Goal: Communication & Community: Share content

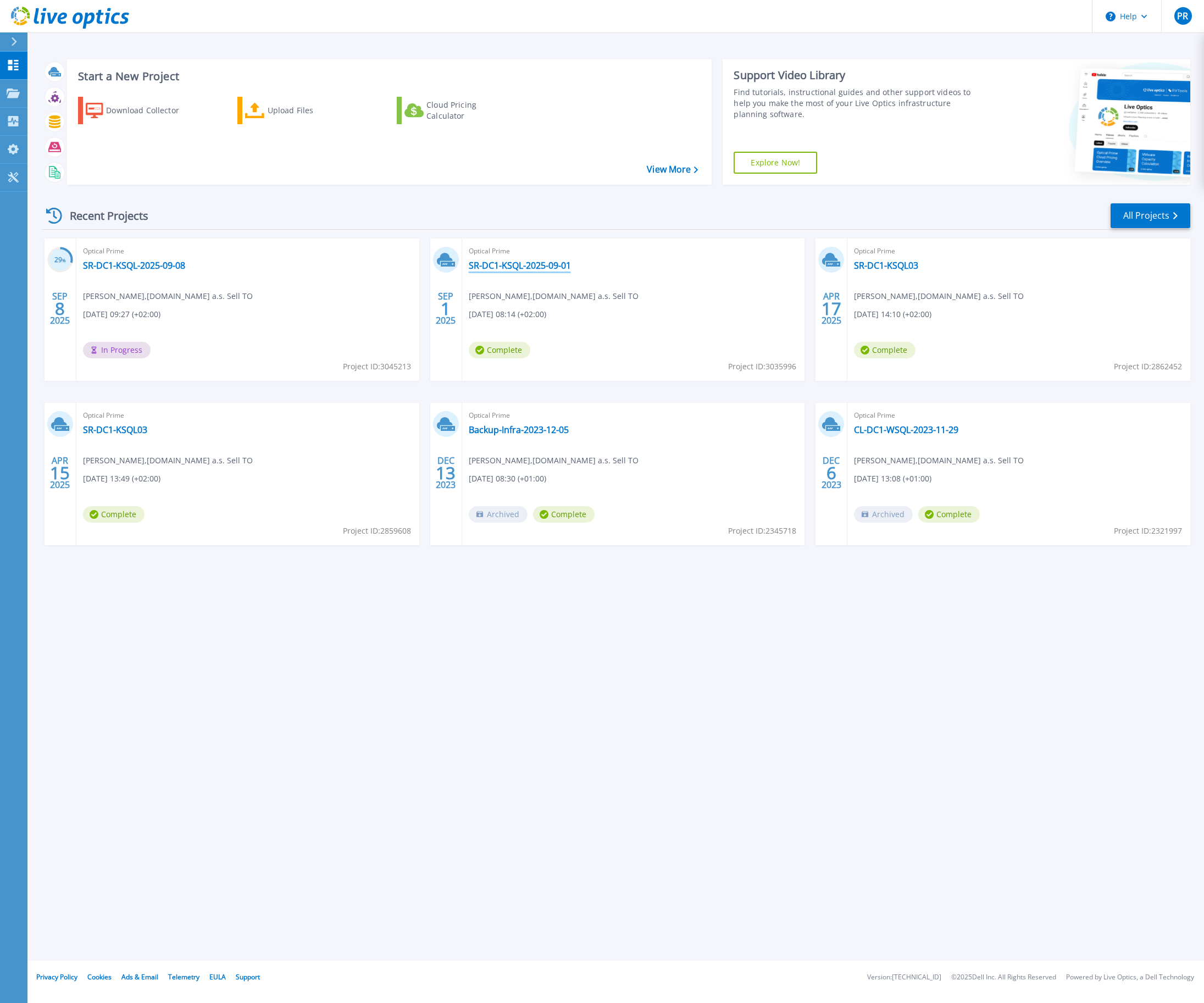
click at [520, 267] on link "SR-DC1-KSQL-2025-09-01" at bounding box center [520, 265] width 103 height 11
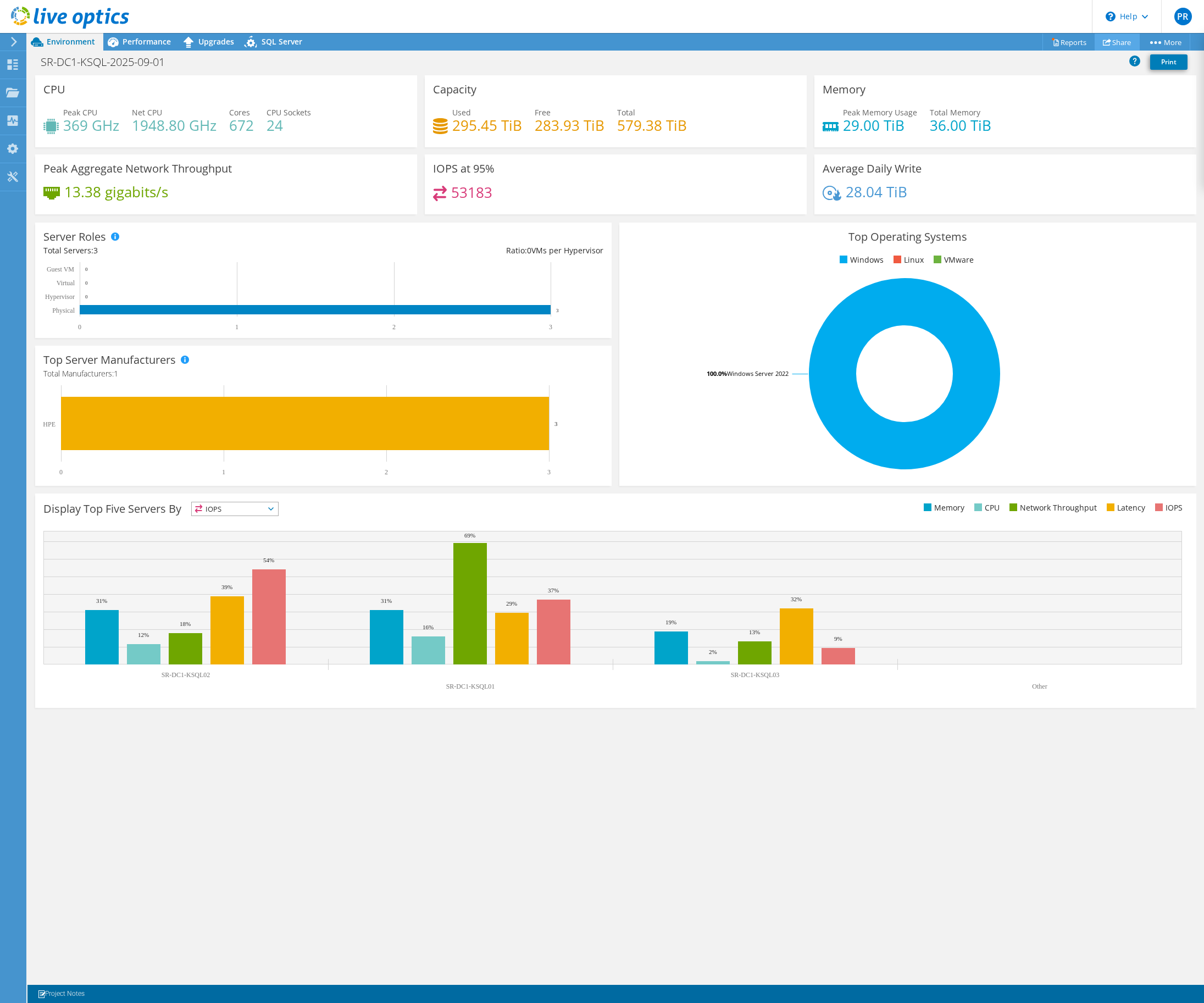
click at [1115, 43] on link "Share" at bounding box center [1117, 42] width 45 height 17
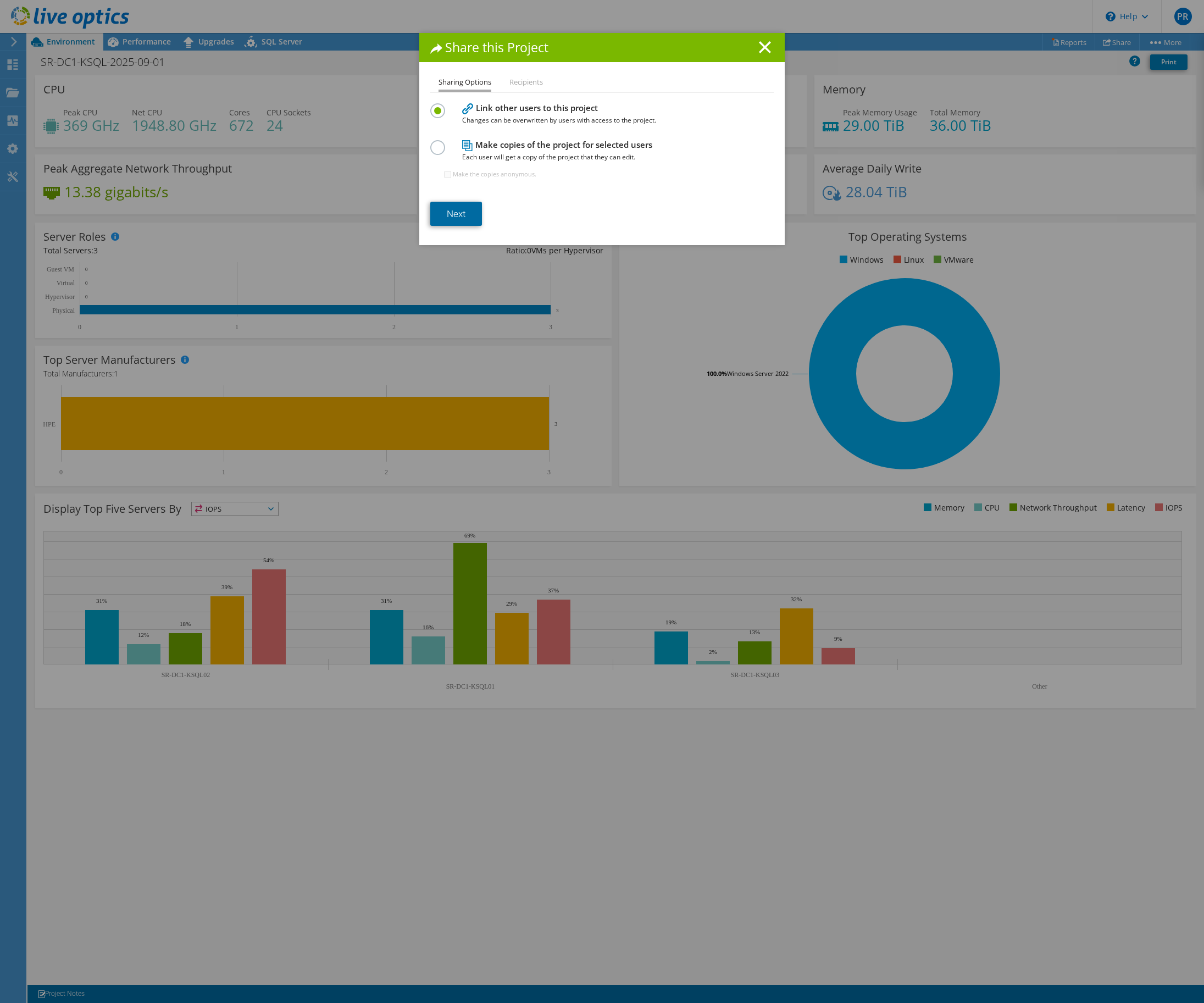
click at [456, 214] on link "Next" at bounding box center [456, 214] width 51 height 24
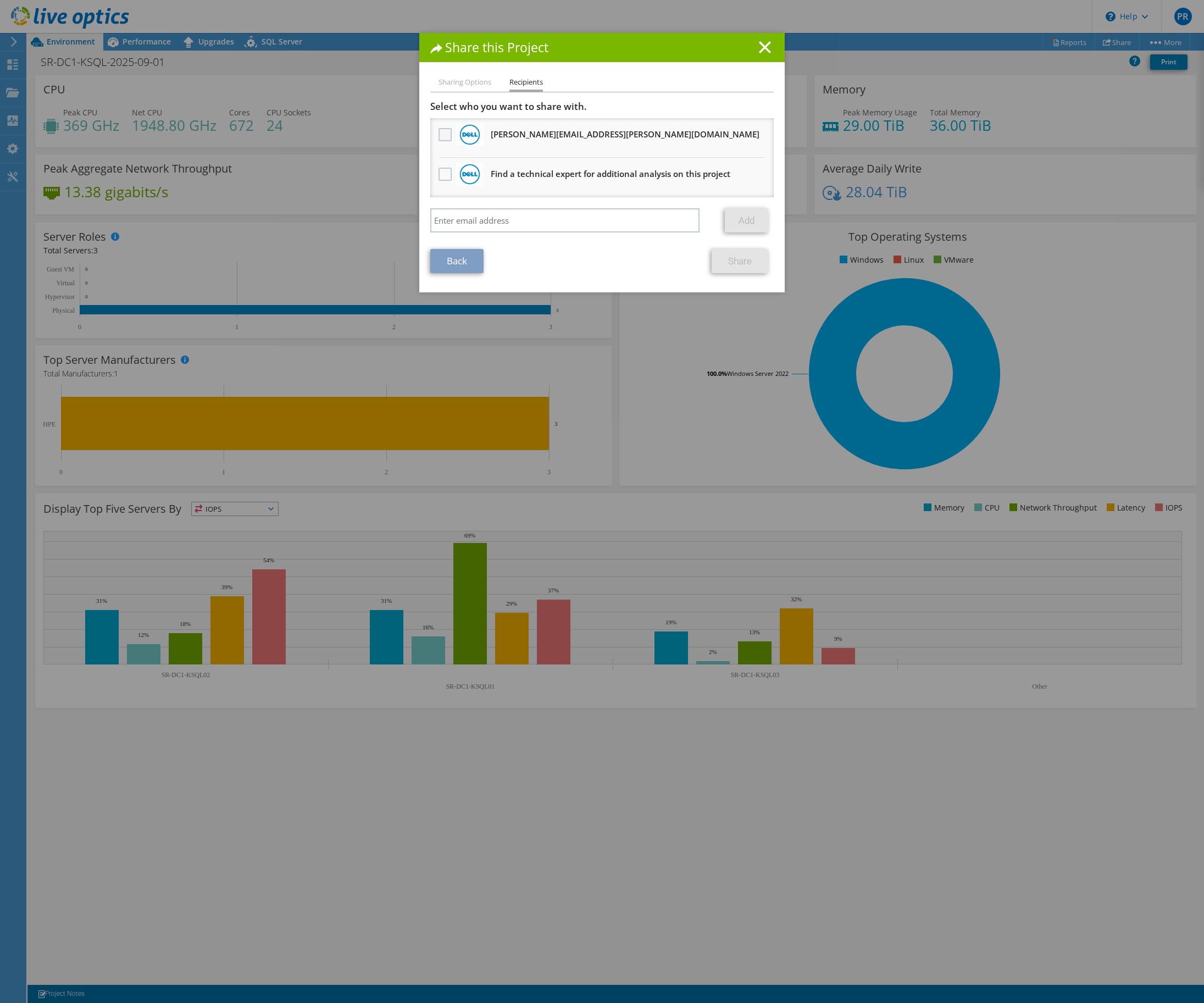
click at [439, 133] on label at bounding box center [446, 135] width 16 height 13
click at [0, 0] on input "checkbox" at bounding box center [0, 0] width 0 height 0
click at [654, 226] on input "search" at bounding box center [564, 220] width 269 height 24
drag, startPoint x: 582, startPoint y: 83, endPoint x: 582, endPoint y: 89, distance: 6.0
click at [582, 83] on ul "Sharing Options Recipients" at bounding box center [602, 84] width 343 height 16
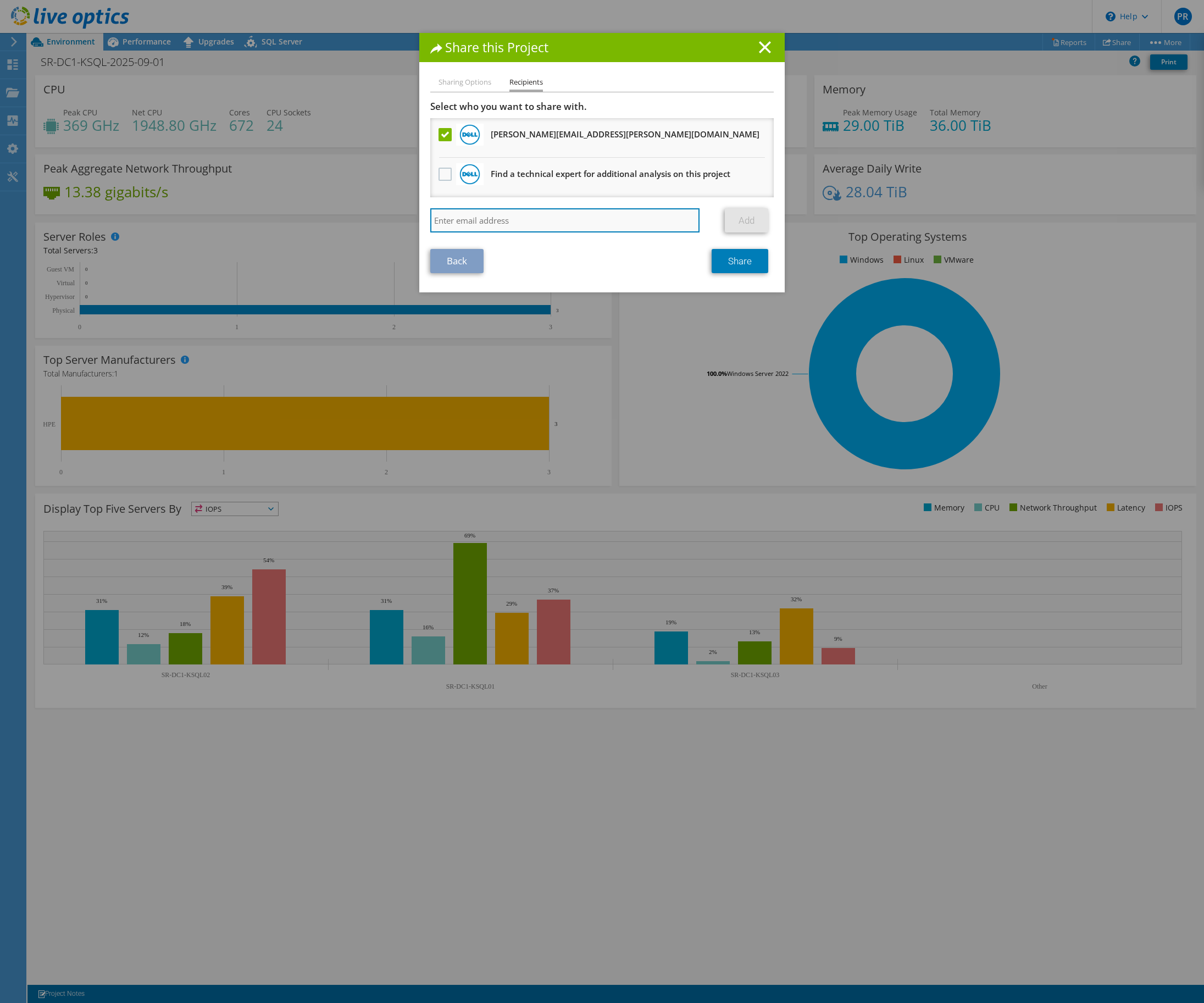
click at [536, 223] on input "search" at bounding box center [564, 220] width 269 height 24
paste input "[PERSON_NAME] <[PERSON_NAME][EMAIL_ADDRESS][DOMAIN_NAME]>"
type input "[PERSON_NAME] <[PERSON_NAME][EMAIL_ADDRESS][DOMAIN_NAME]>"
drag, startPoint x: 490, startPoint y: 222, endPoint x: 402, endPoint y: 222, distance: 88.0
click at [402, 222] on div "Share this Project Sharing Options Recipients Link other users to this project …" at bounding box center [602, 502] width 1204 height 938
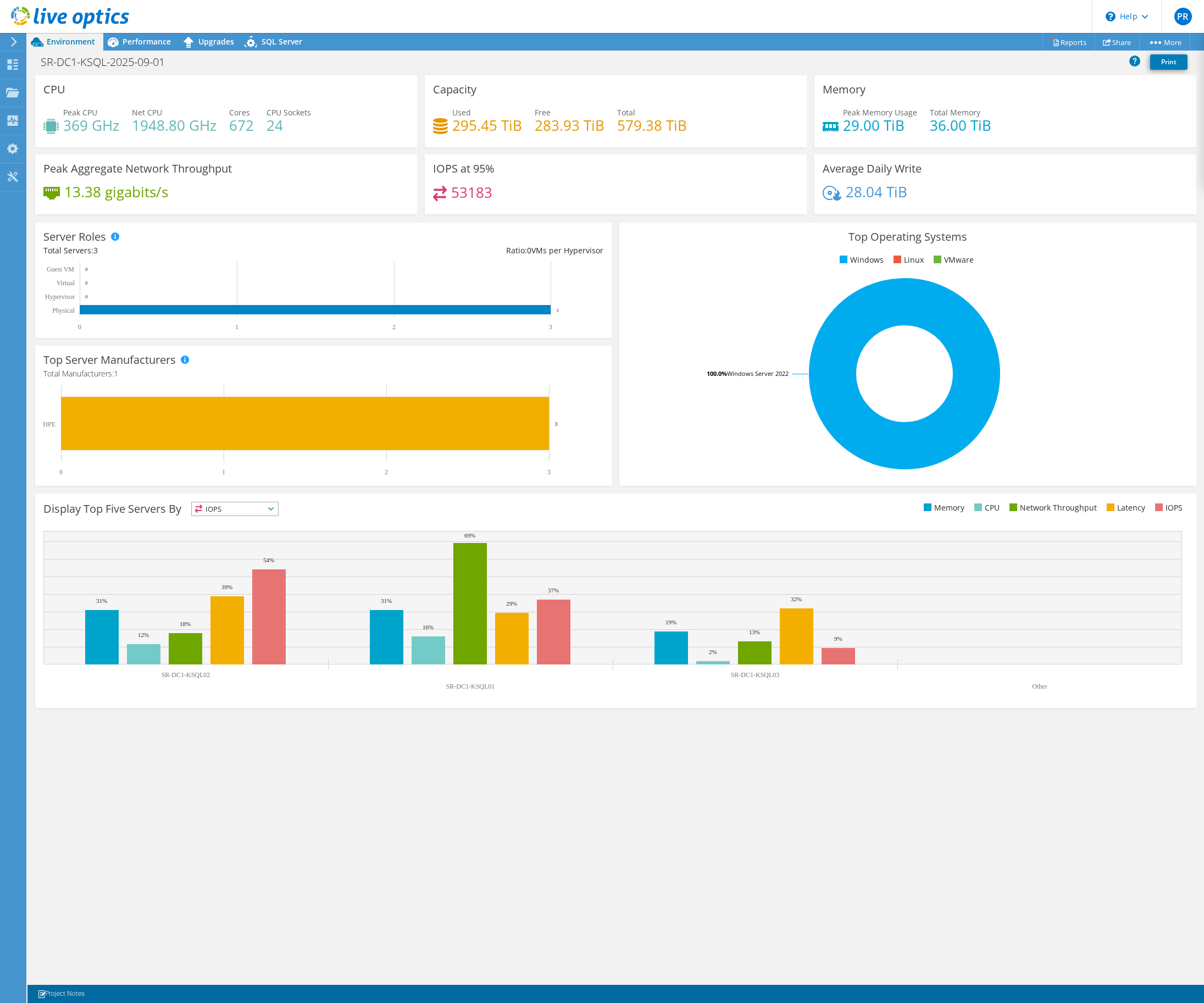
click at [1110, 33] on li "Share" at bounding box center [1119, 41] width 43 height 17
click at [1112, 38] on link "Share" at bounding box center [1117, 42] width 45 height 17
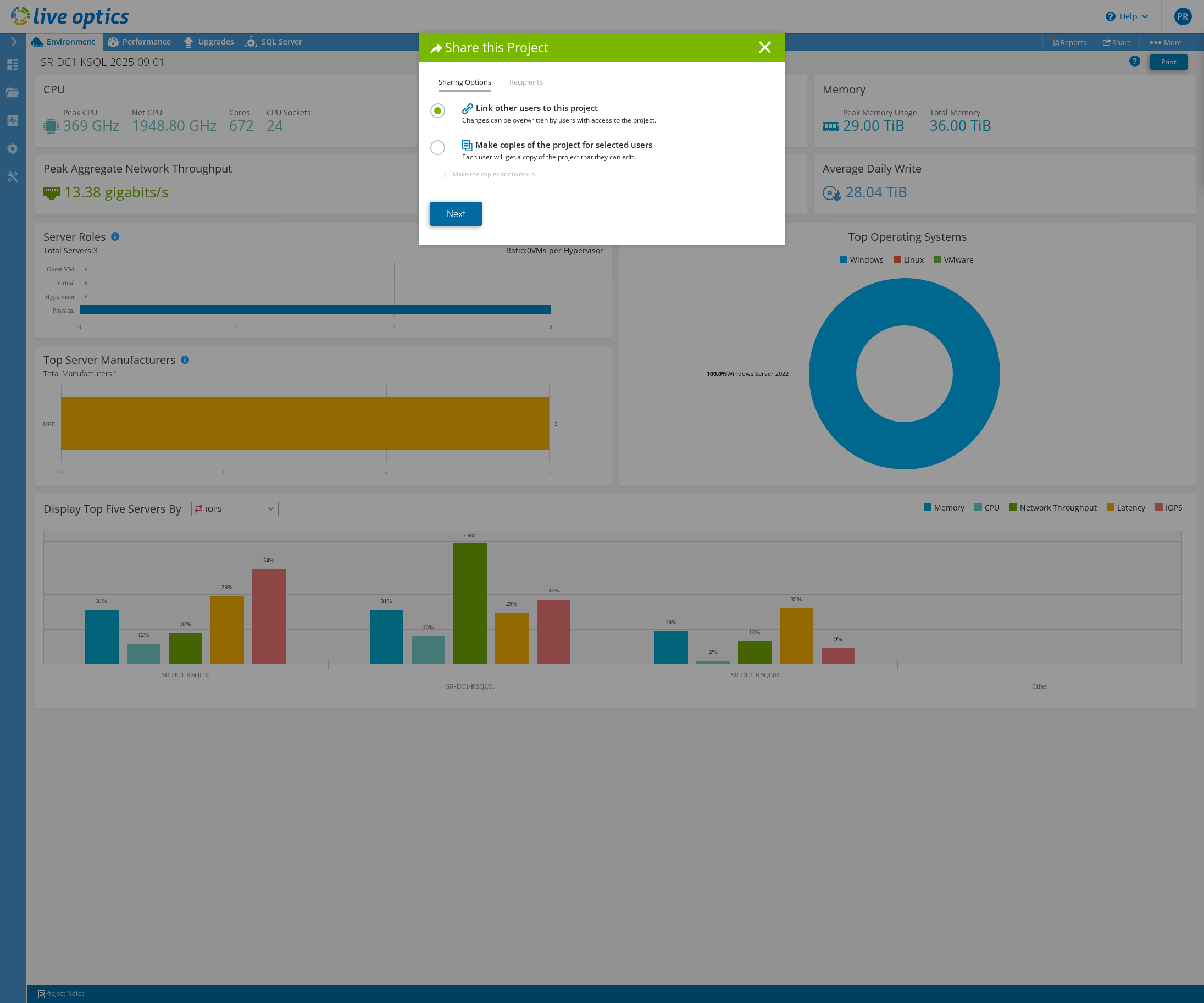
click at [454, 207] on link "Next" at bounding box center [456, 214] width 51 height 24
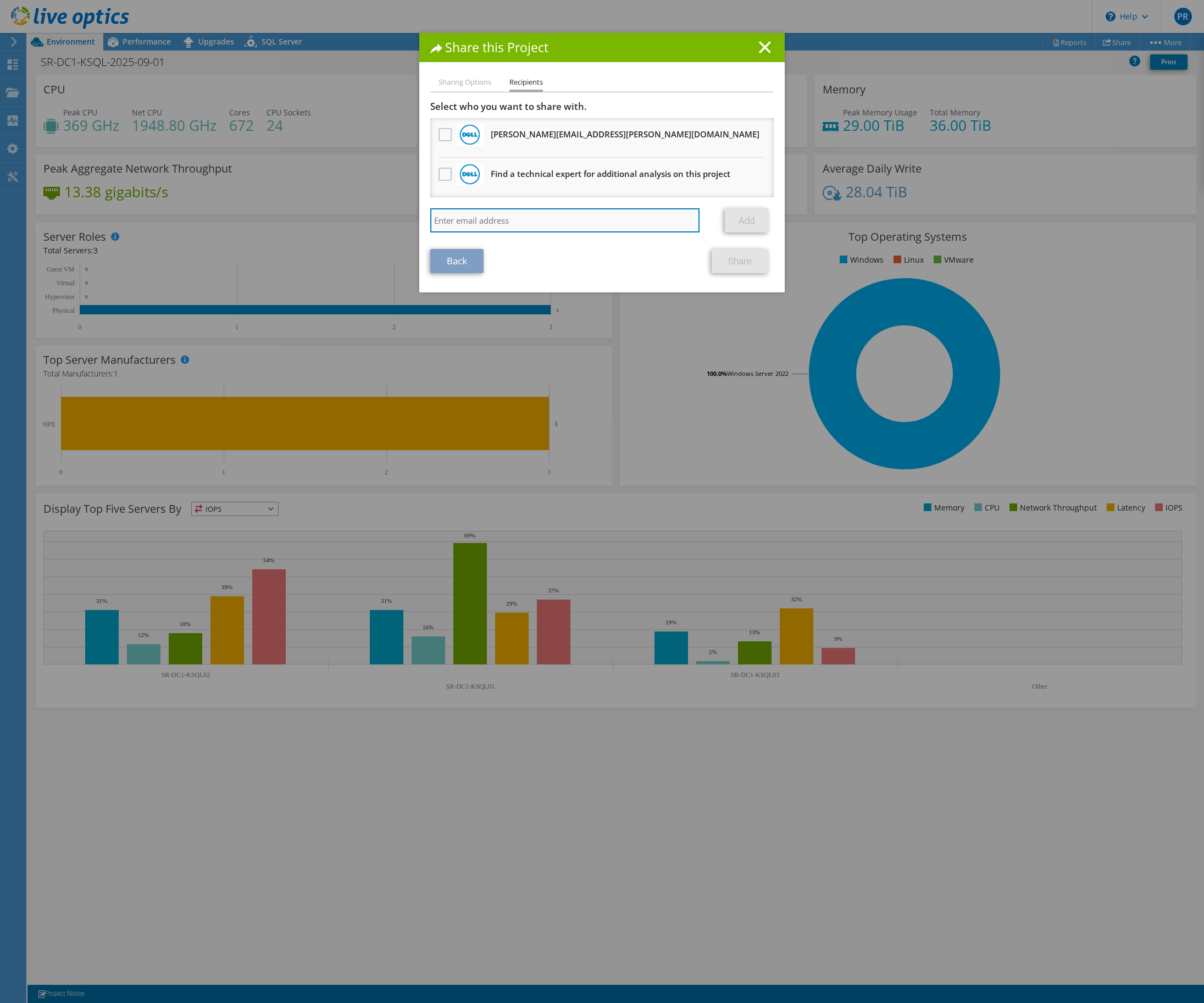
click at [492, 218] on input "search" at bounding box center [564, 220] width 269 height 24
paste input "[PERSON_NAME] <[PERSON_NAME][EMAIL_ADDRESS][DOMAIN_NAME]>"
click at [495, 220] on input "[PERSON_NAME] <[PERSON_NAME][EMAIL_ADDRESS][DOMAIN_NAME]" at bounding box center [564, 220] width 269 height 24
type input "[PERSON_NAME][EMAIL_ADDRESS][DOMAIN_NAME]"
click at [741, 227] on link "Add" at bounding box center [746, 220] width 43 height 24
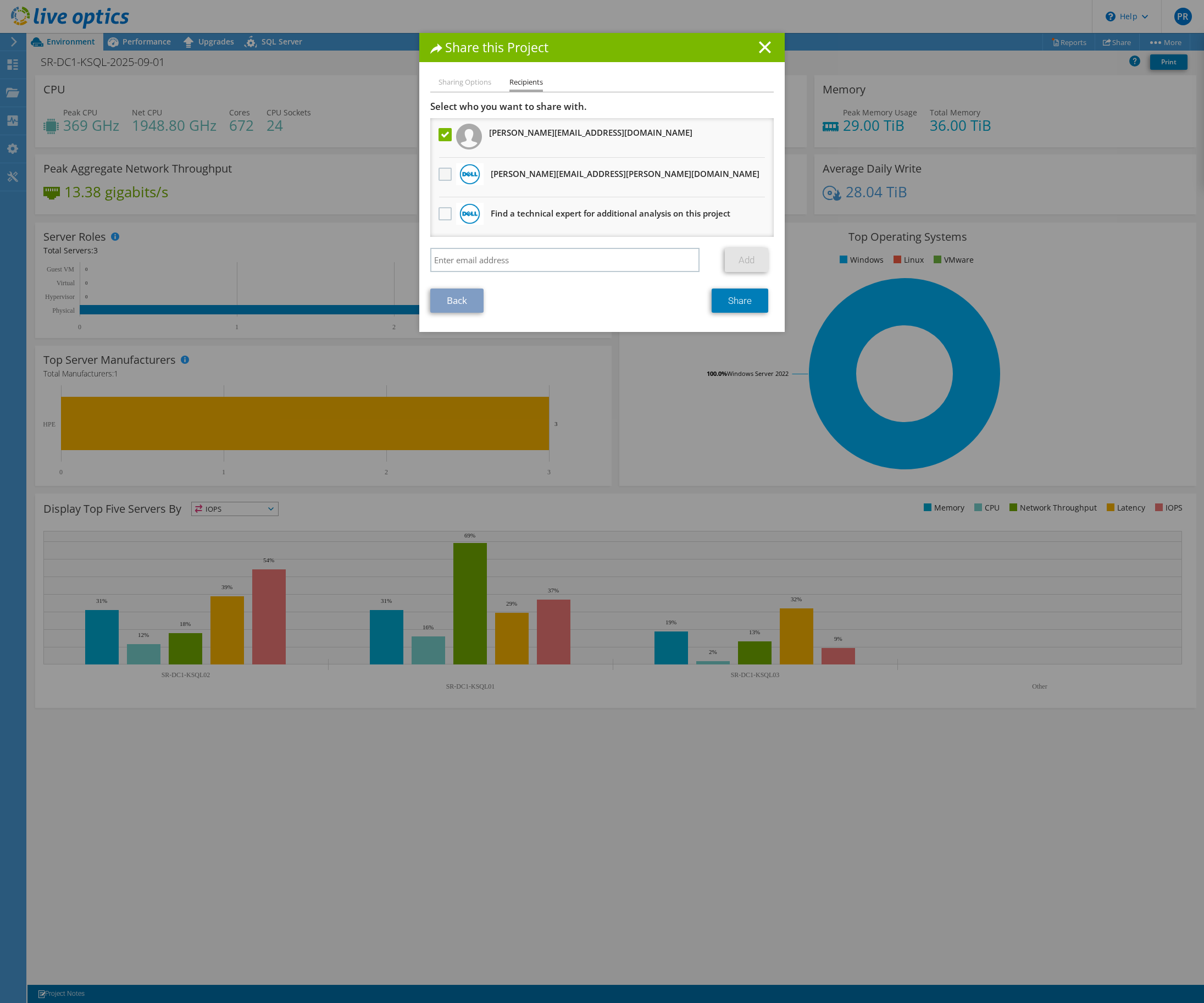
click at [439, 180] on label at bounding box center [446, 175] width 16 height 13
click at [0, 0] on input "checkbox" at bounding box center [0, 0] width 0 height 0
click at [719, 299] on link "Share" at bounding box center [740, 300] width 56 height 24
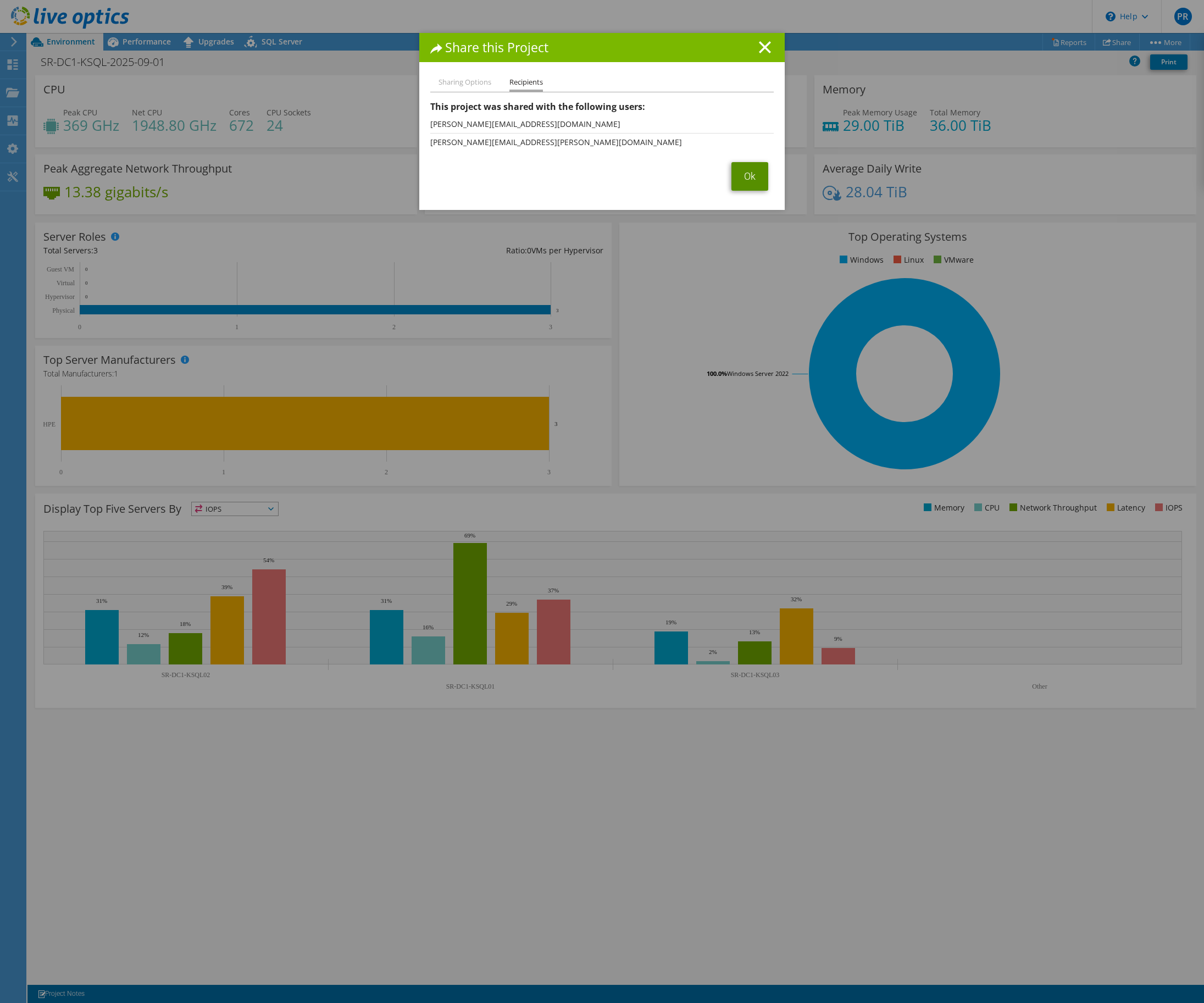
click at [755, 170] on link "Ok" at bounding box center [750, 176] width 37 height 29
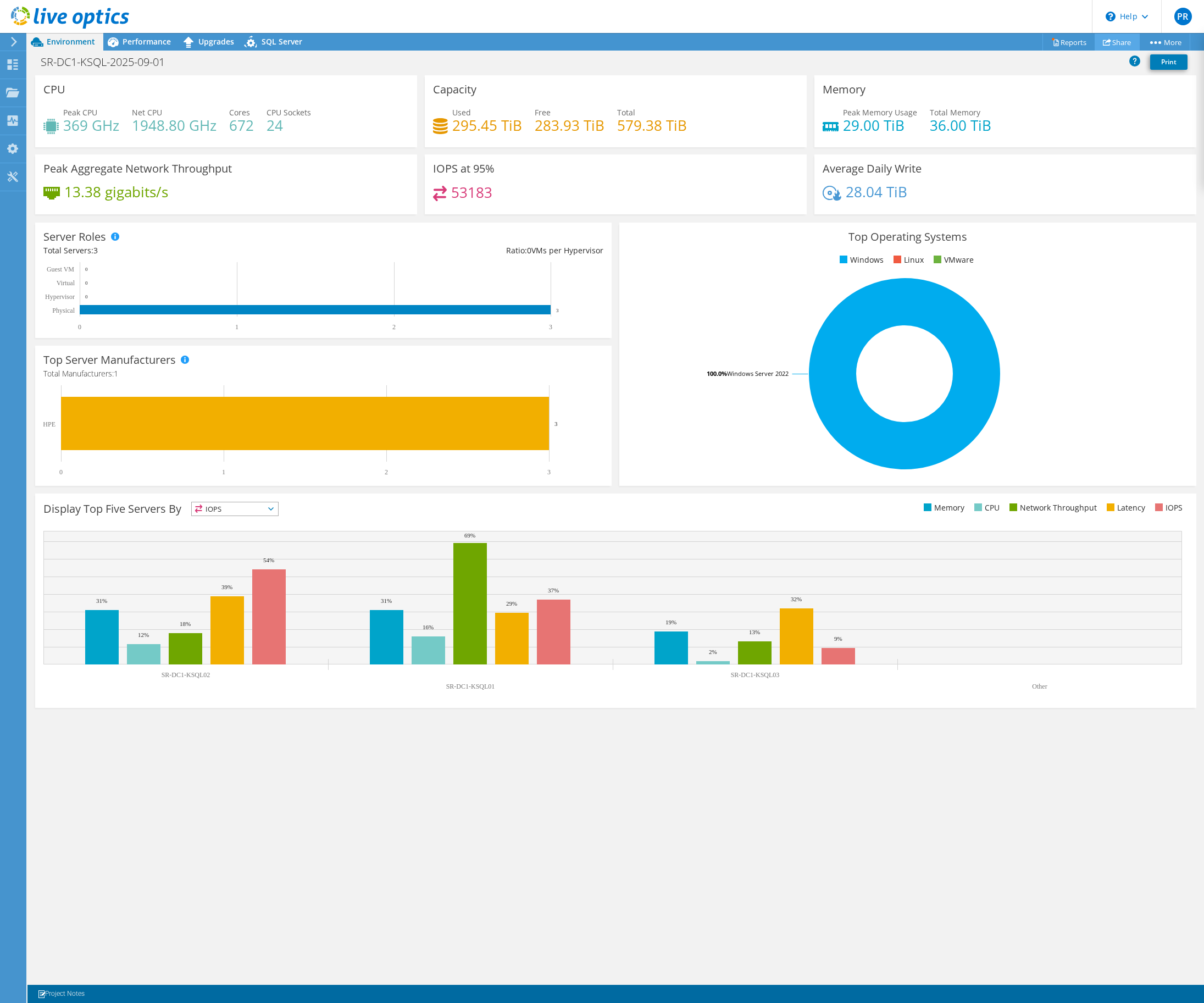
click at [1104, 47] on link "Share" at bounding box center [1117, 42] width 45 height 17
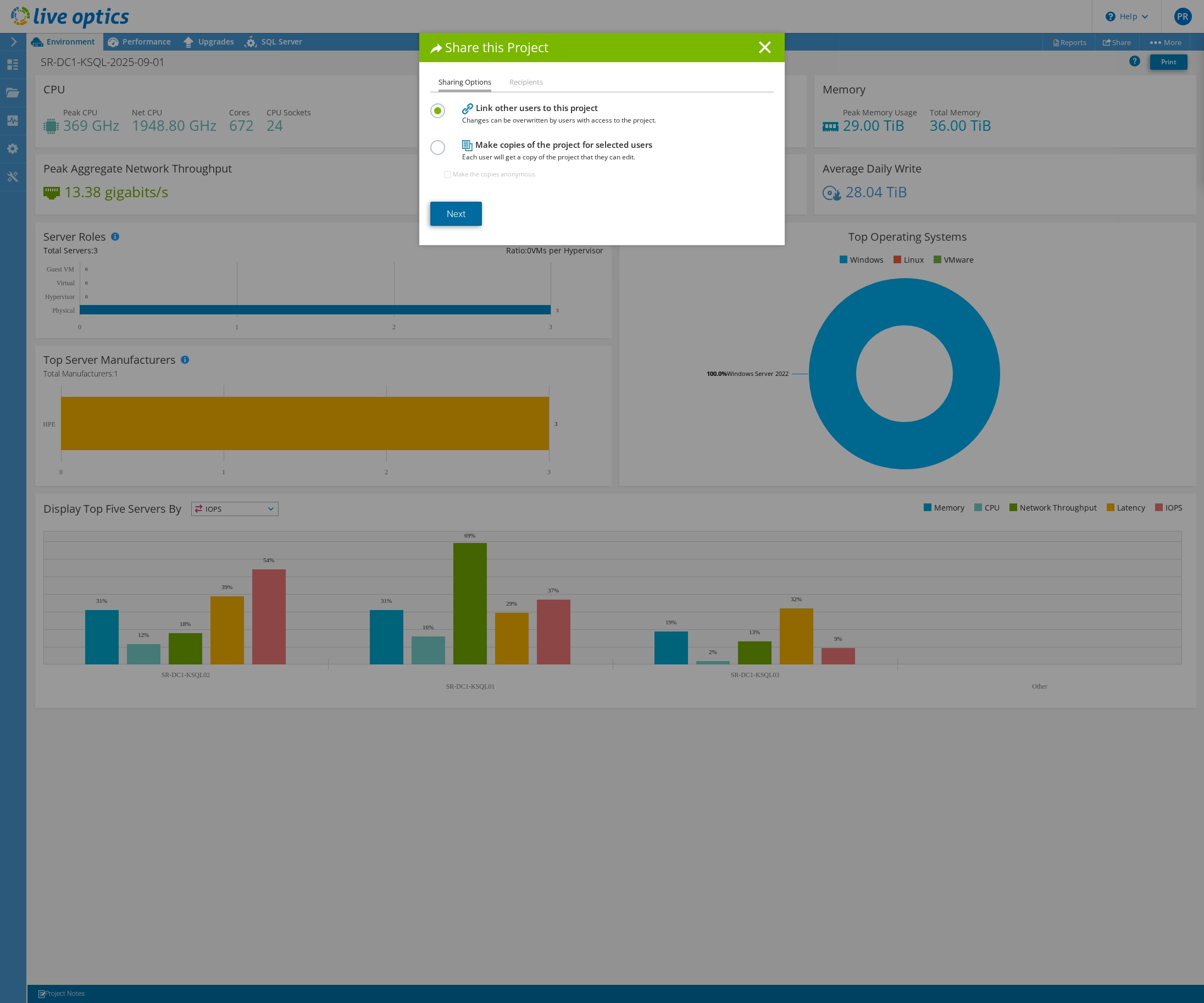
click at [456, 212] on link "Next" at bounding box center [456, 214] width 51 height 24
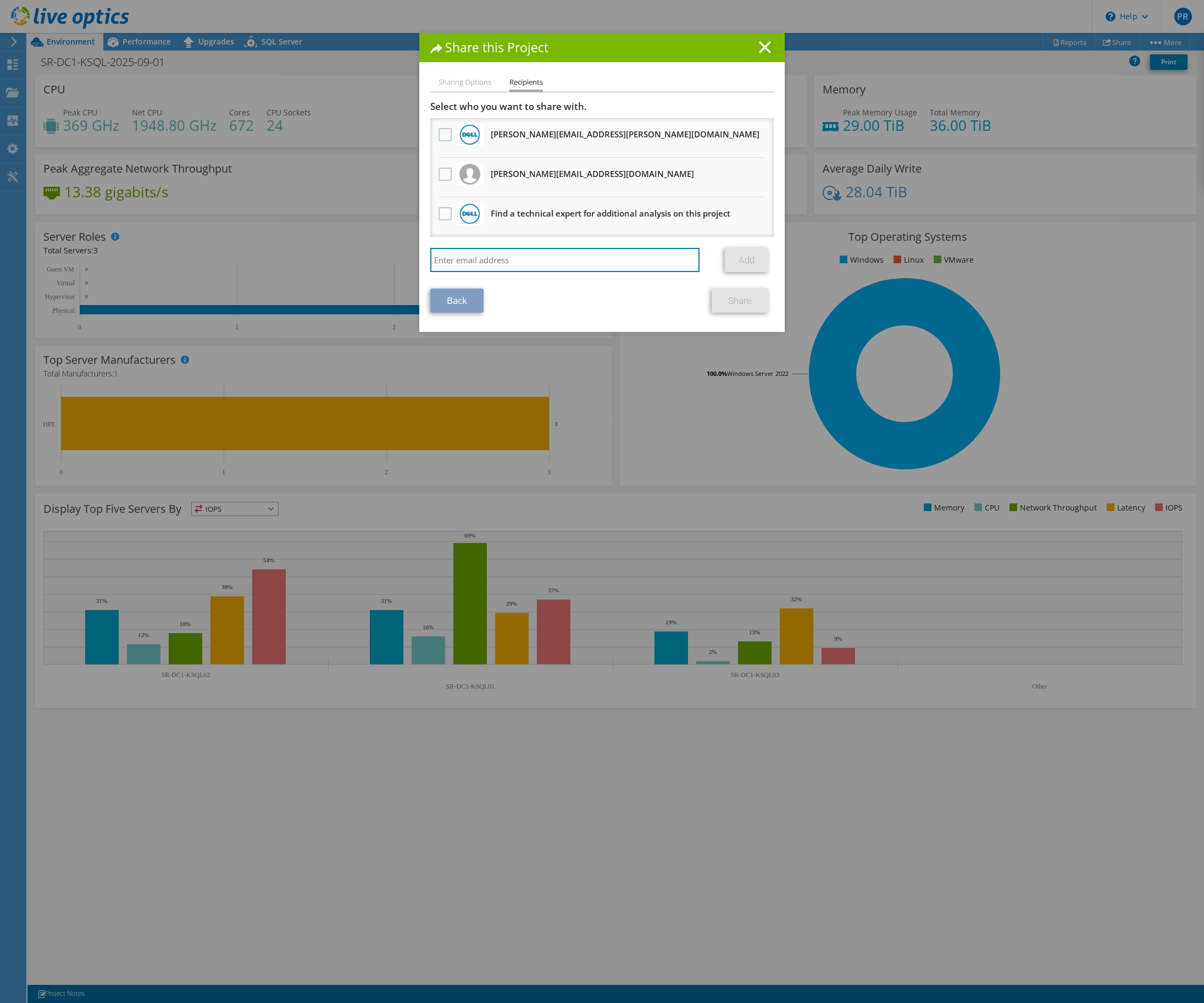
drag, startPoint x: 474, startPoint y: 257, endPoint x: 408, endPoint y: 257, distance: 66.0
click at [474, 257] on input "search" at bounding box center [564, 260] width 269 height 24
drag, startPoint x: 628, startPoint y: 93, endPoint x: 582, endPoint y: 178, distance: 96.6
click at [628, 93] on div "Sharing Options Recipients Link other users to this project Changes can be over…" at bounding box center [602, 204] width 366 height 257
click at [535, 252] on input "search" at bounding box center [564, 260] width 269 height 24
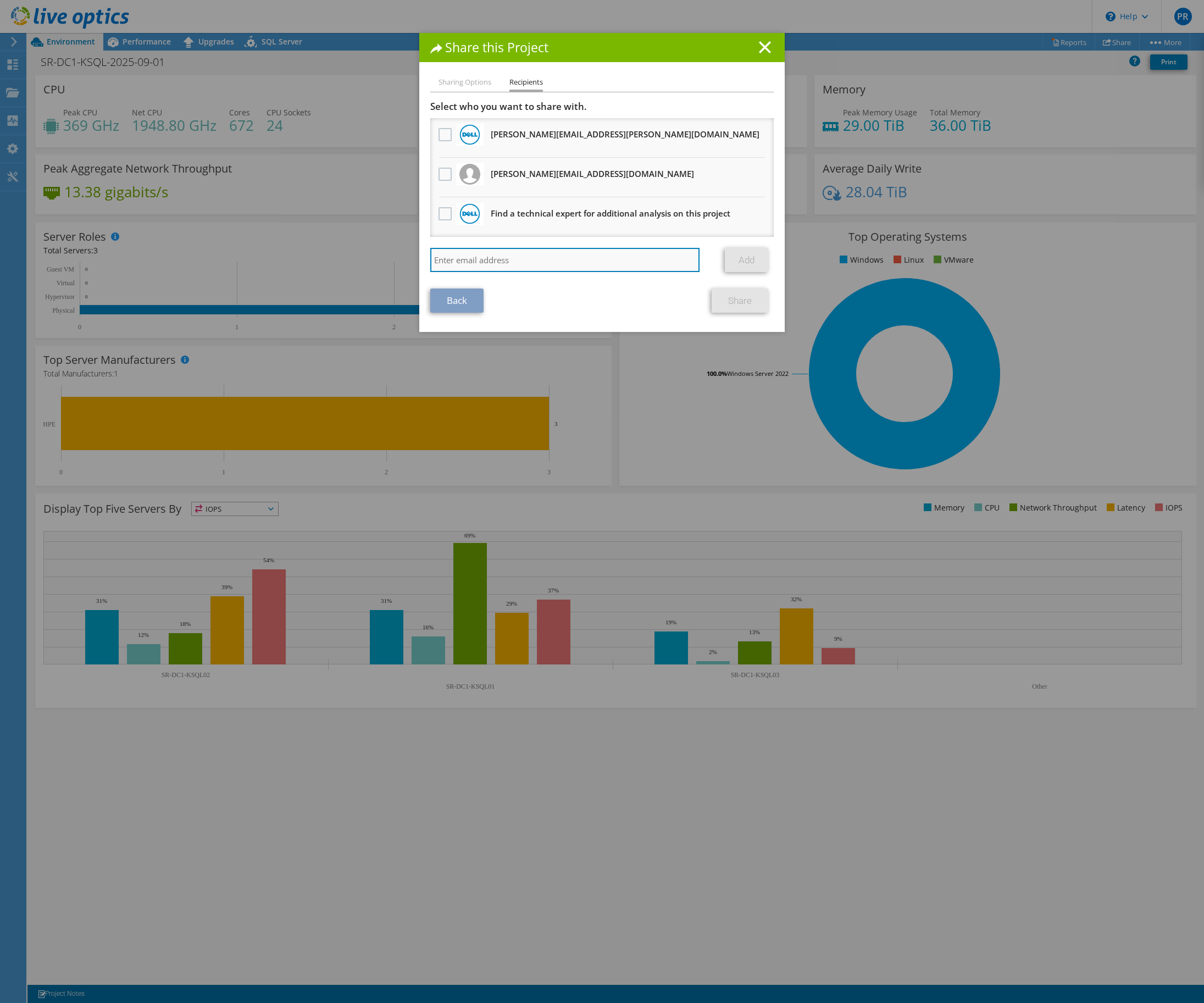
paste input "[EMAIL_ADDRESS][PERSON_NAME][DOMAIN_NAME]"
type input "[EMAIL_ADDRESS][PERSON_NAME][DOMAIN_NAME]"
click at [734, 257] on link "Add" at bounding box center [746, 260] width 43 height 24
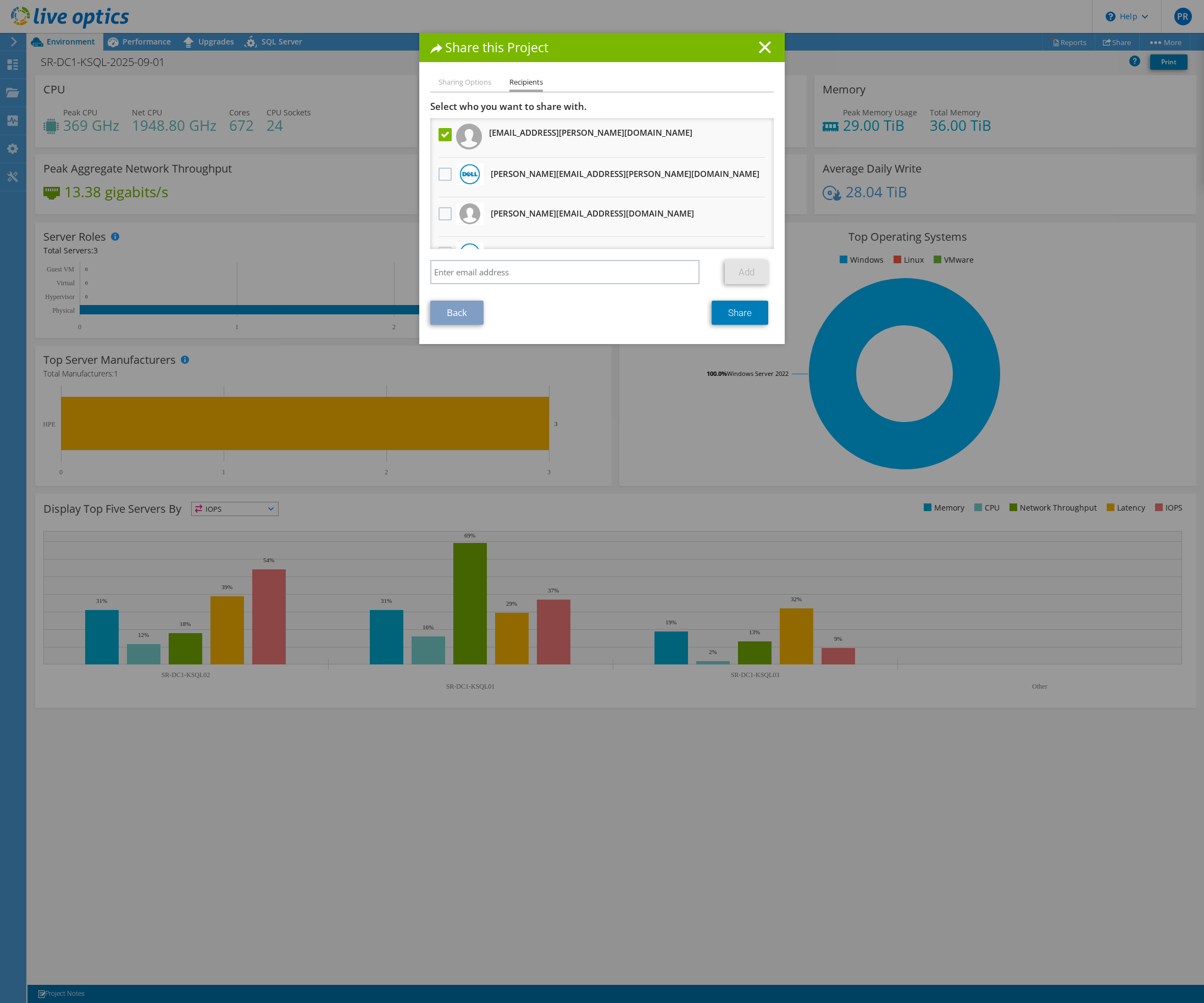
click at [664, 79] on ul "Sharing Options Recipients" at bounding box center [602, 84] width 343 height 16
click at [472, 274] on input "search" at bounding box center [564, 271] width 269 height 24
paste input "[EMAIL_ADDRESS][PERSON_NAME][DOMAIN_NAME]"
type input "[EMAIL_ADDRESS][PERSON_NAME][DOMAIN_NAME]"
click at [747, 278] on link "Add" at bounding box center [746, 271] width 43 height 24
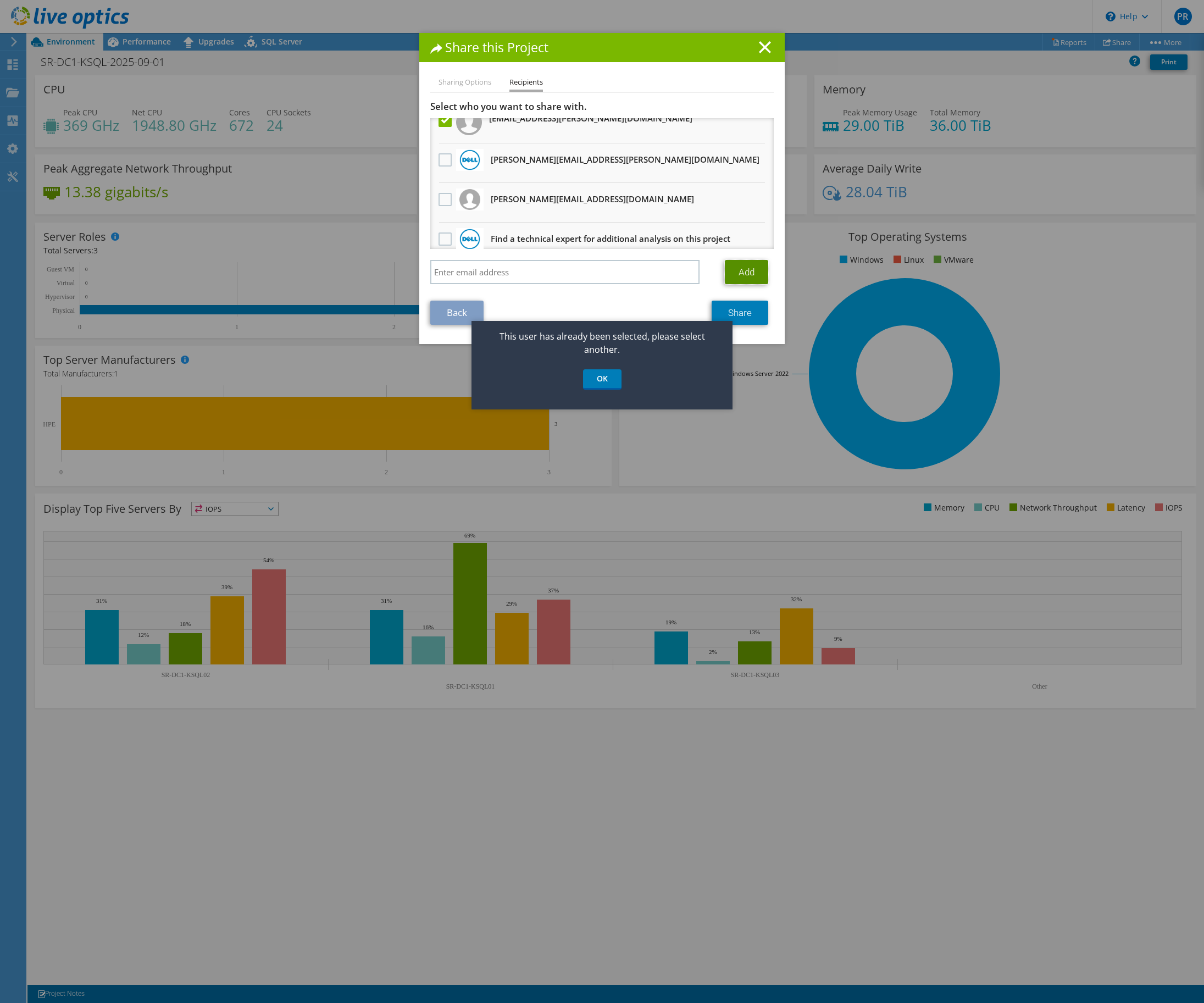
scroll to position [27, 0]
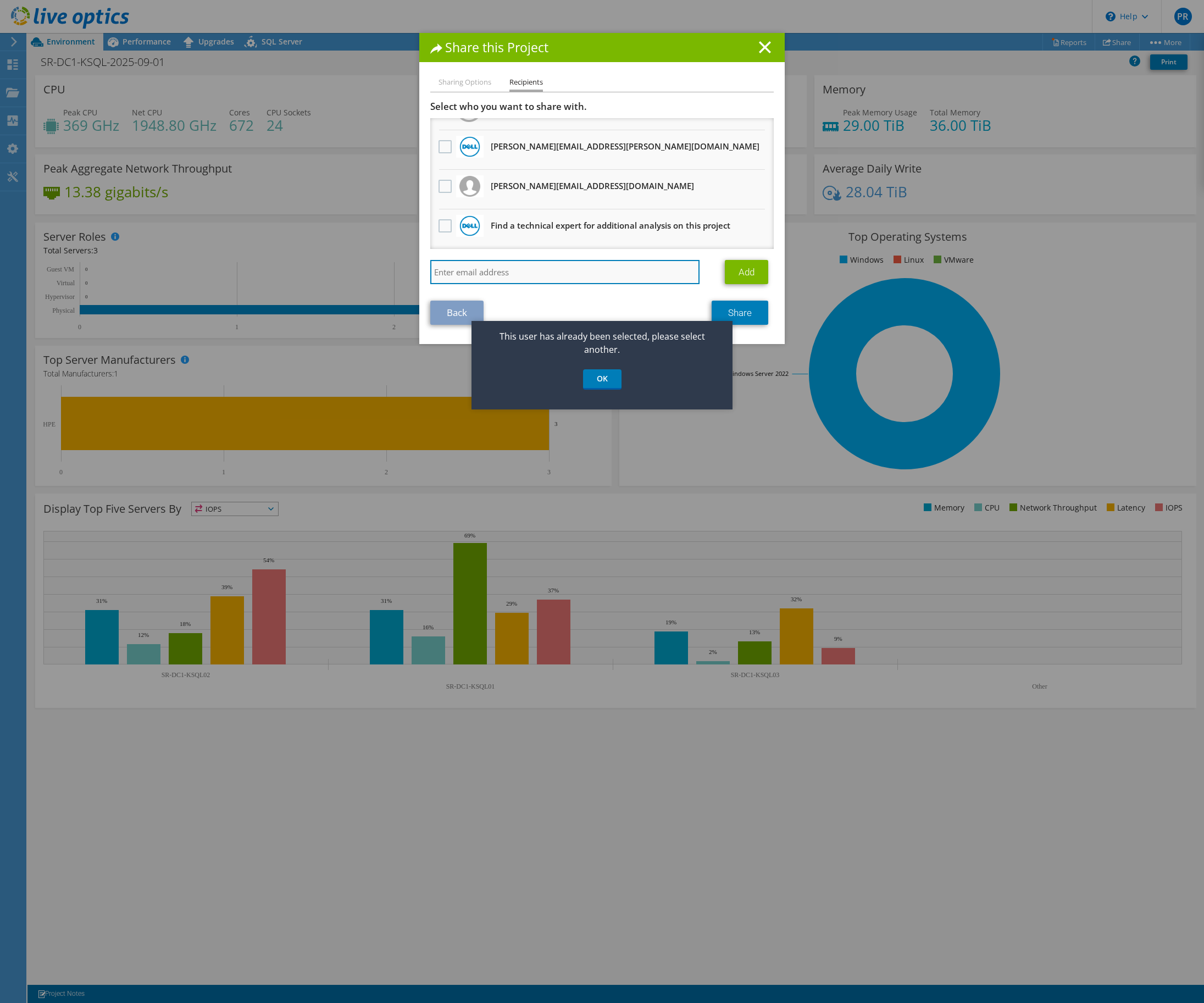
click at [510, 263] on input "search" at bounding box center [564, 271] width 269 height 24
paste input "[EMAIL_ADDRESS][PERSON_NAME][DOMAIN_NAME]"
type input "[EMAIL_ADDRESS][PERSON_NAME][DOMAIN_NAME]"
drag, startPoint x: 292, startPoint y: 275, endPoint x: 281, endPoint y: 272, distance: 11.4
click at [281, 273] on div "Share this Project Sharing Options Recipients Link other users to this project …" at bounding box center [602, 502] width 1204 height 938
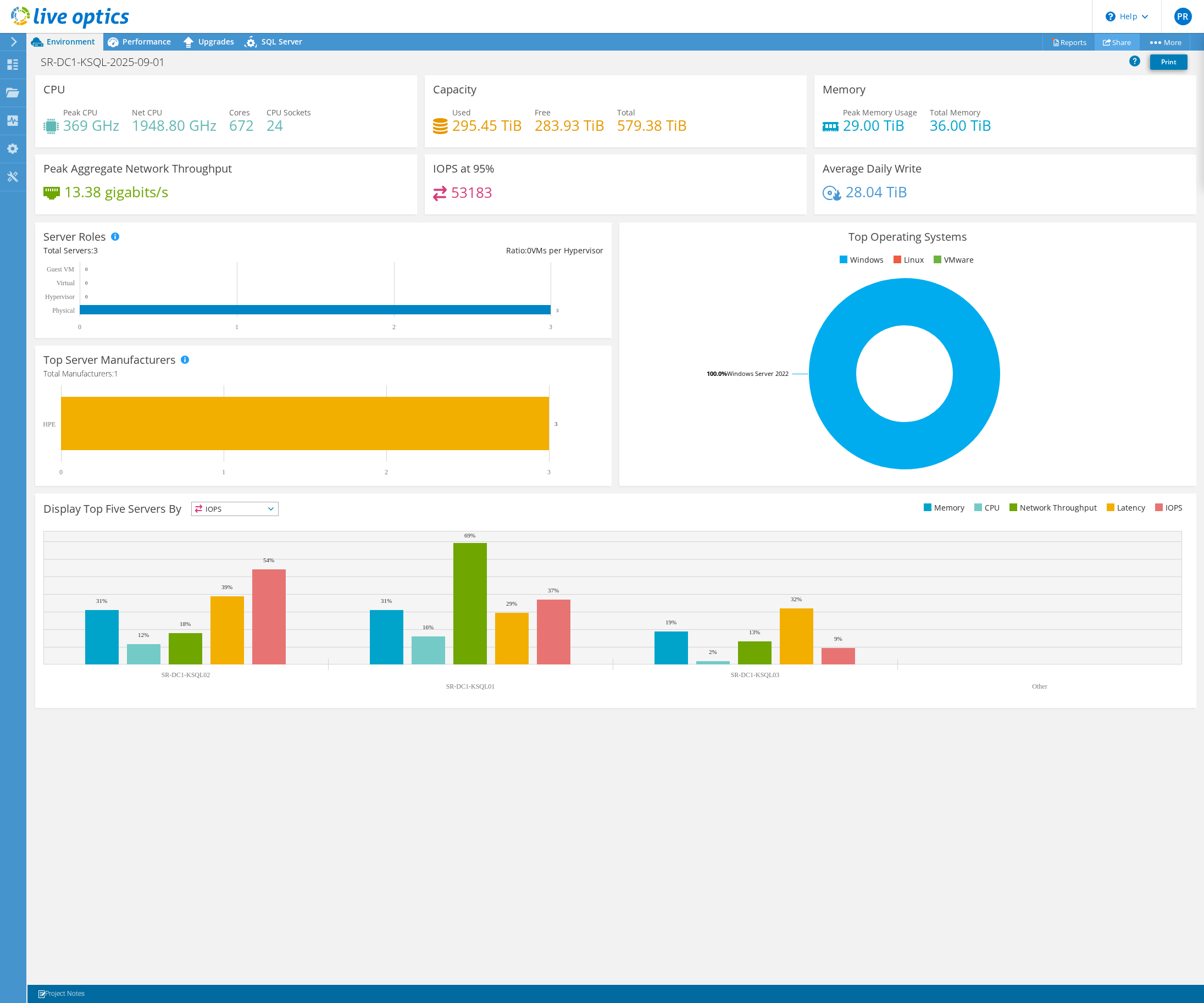
click at [1107, 46] on link "Share" at bounding box center [1117, 42] width 45 height 17
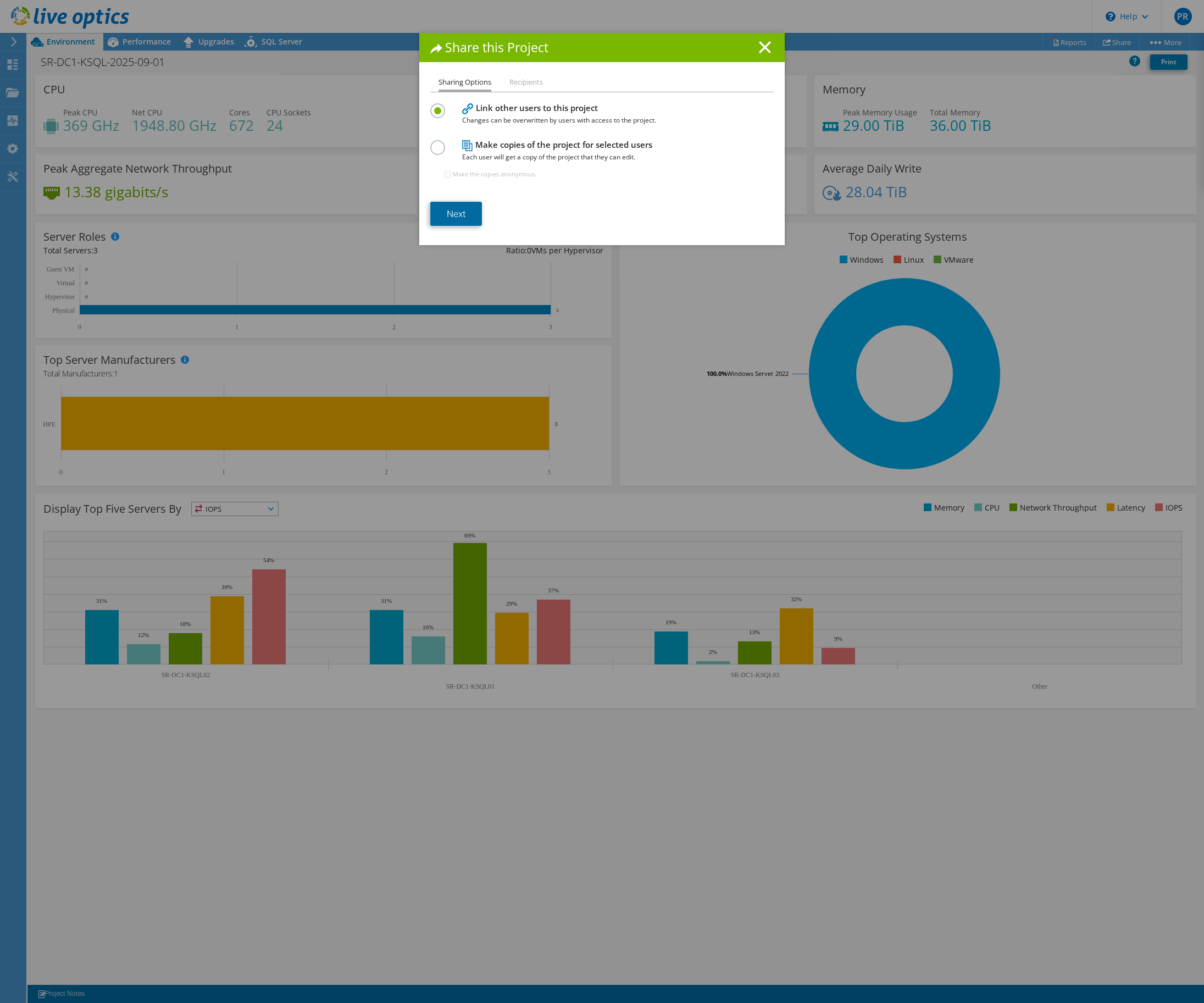
click at [472, 204] on link "Next" at bounding box center [456, 214] width 51 height 24
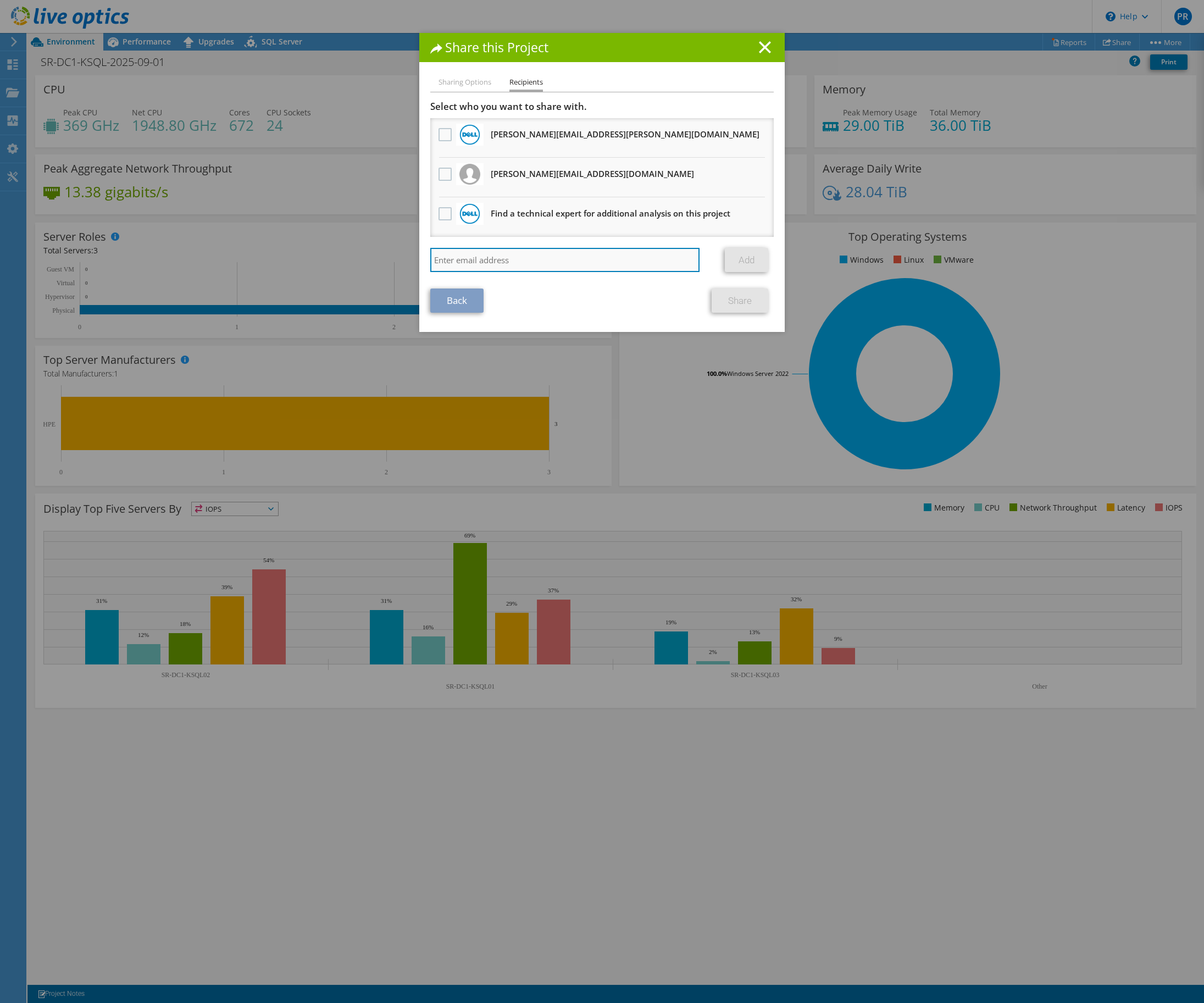
click at [482, 259] on input "search" at bounding box center [564, 260] width 269 height 24
paste input "[EMAIL_ADDRESS][PERSON_NAME][DOMAIN_NAME]"
type input "[EMAIL_ADDRESS][PERSON_NAME][DOMAIN_NAME]"
click at [741, 255] on link "Add" at bounding box center [746, 260] width 43 height 24
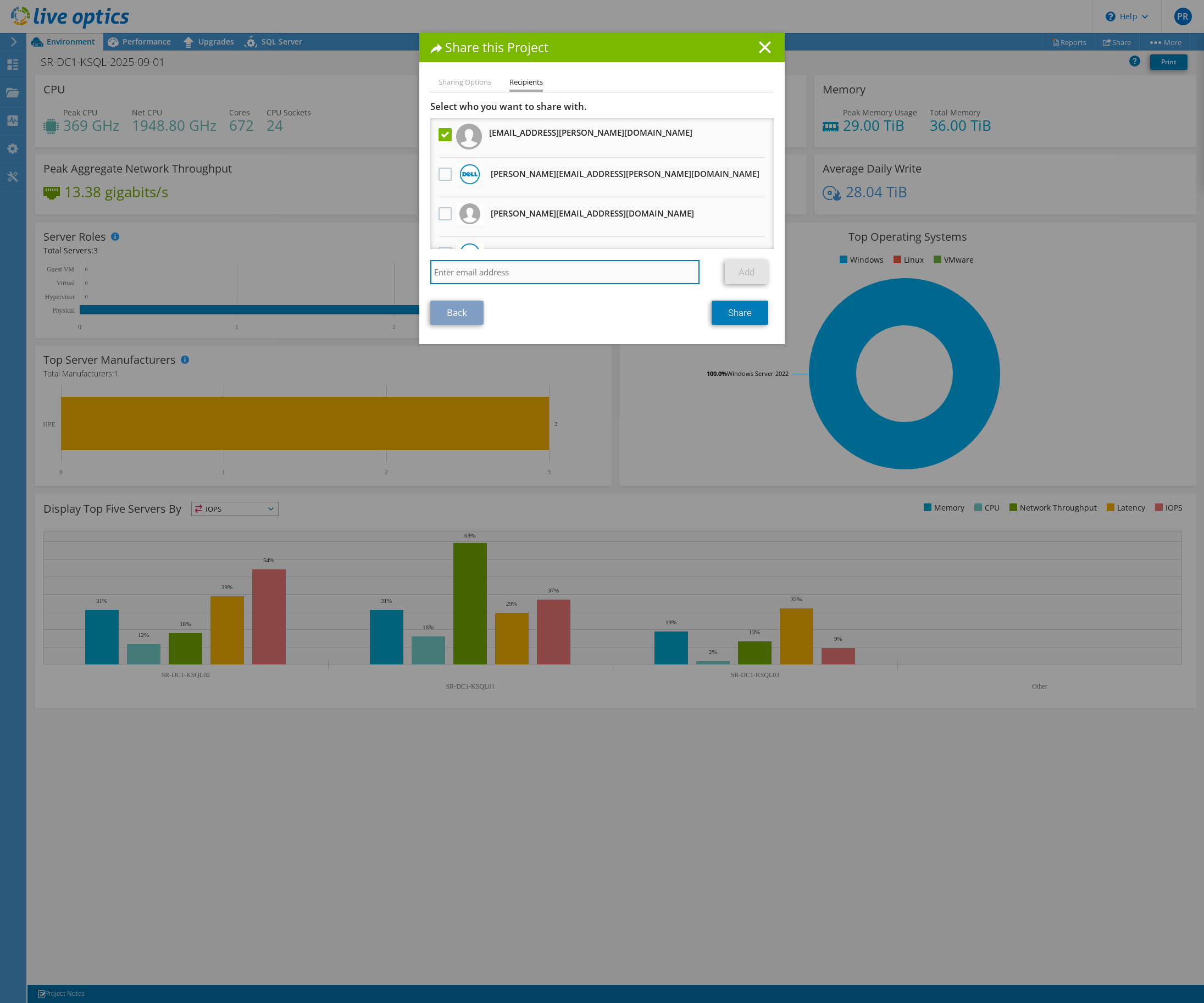
click at [667, 274] on input "search" at bounding box center [564, 271] width 269 height 24
paste input "[EMAIL_ADDRESS][DOMAIN_NAME]"
type input "[EMAIL_ADDRESS][DOMAIN_NAME]"
click at [730, 271] on link "Add" at bounding box center [746, 271] width 43 height 24
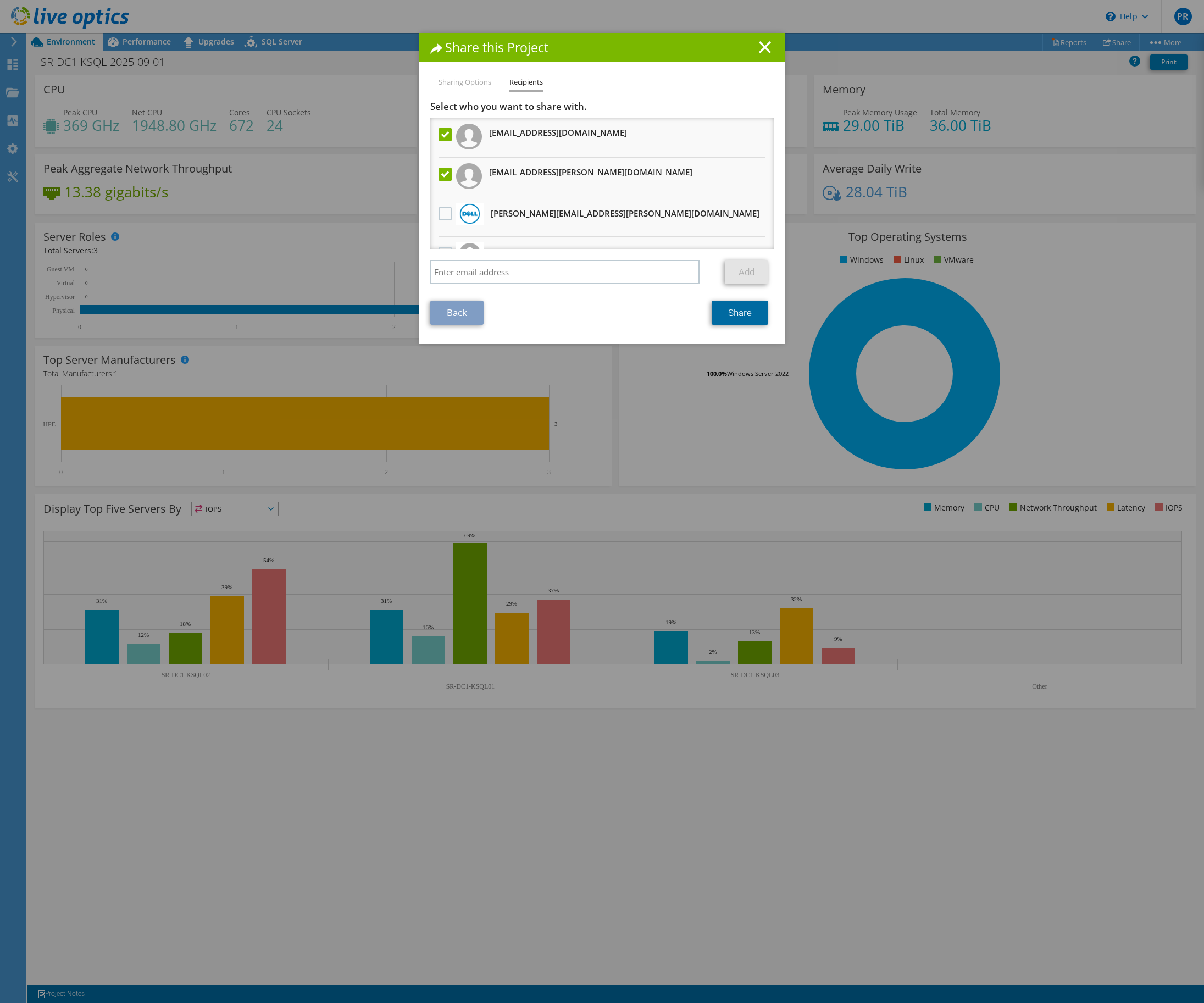
click at [752, 313] on link "Share" at bounding box center [740, 312] width 56 height 24
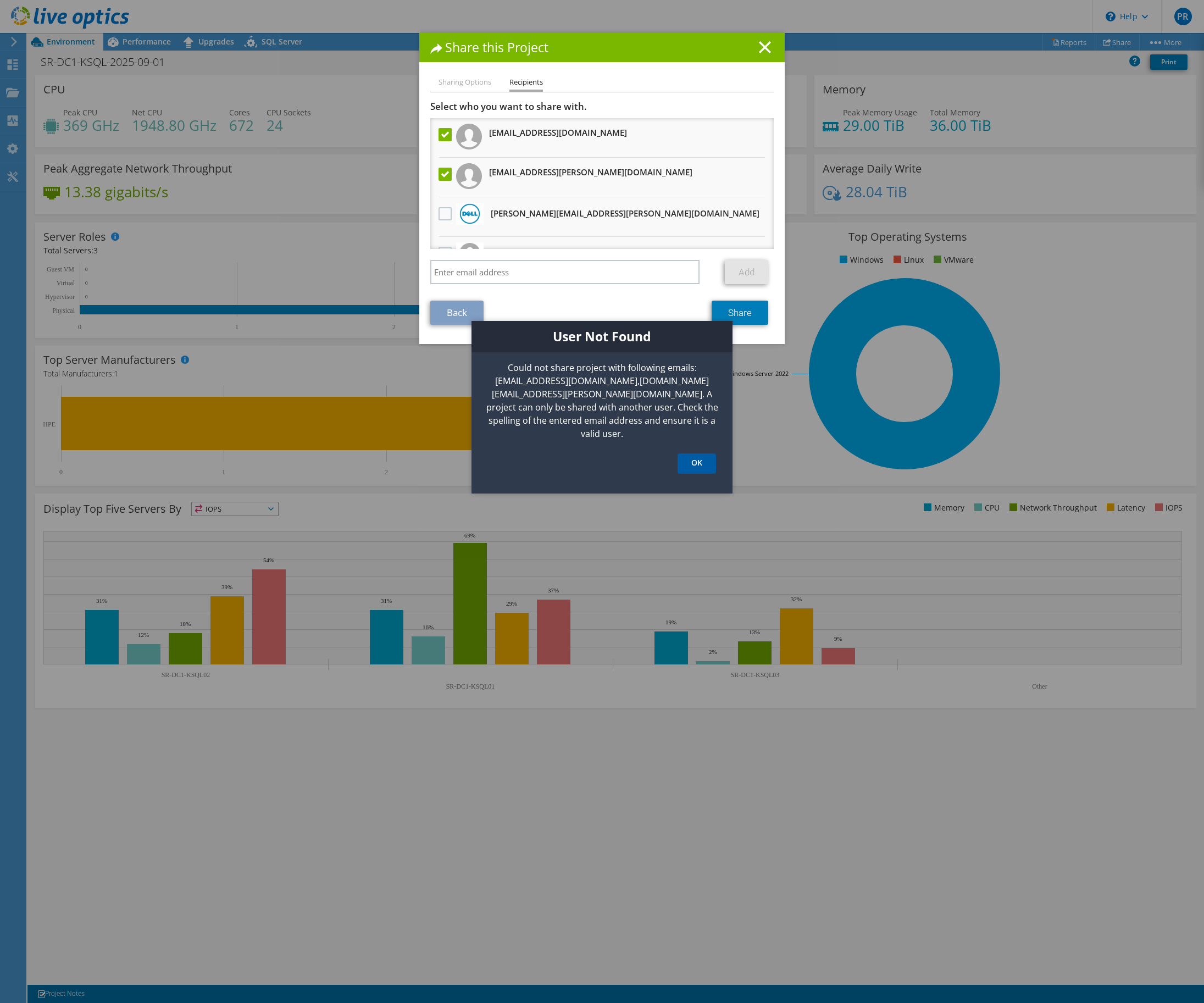
click at [693, 454] on link "OK" at bounding box center [697, 463] width 38 height 21
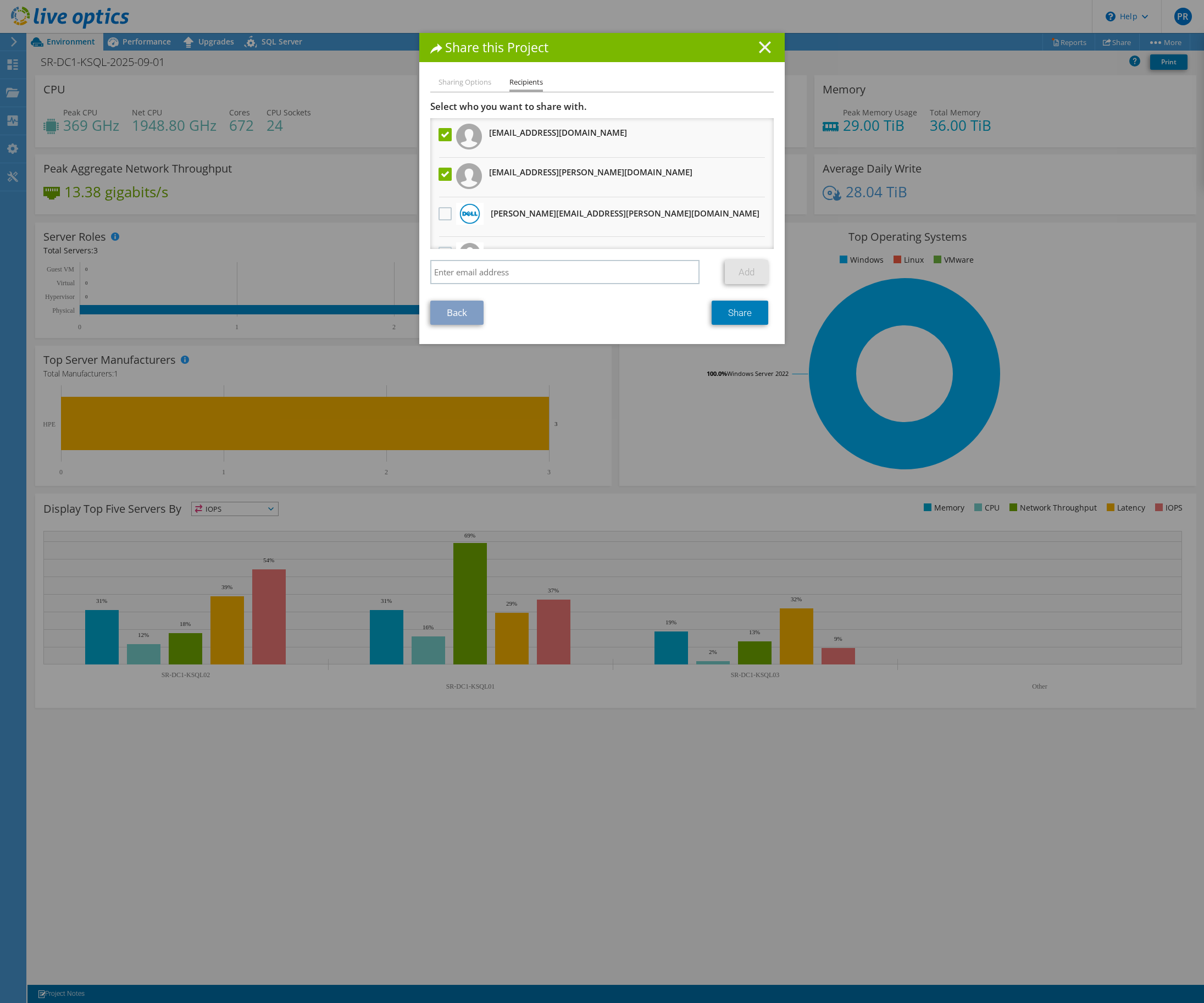
click at [760, 45] on line at bounding box center [765, 46] width 11 height 11
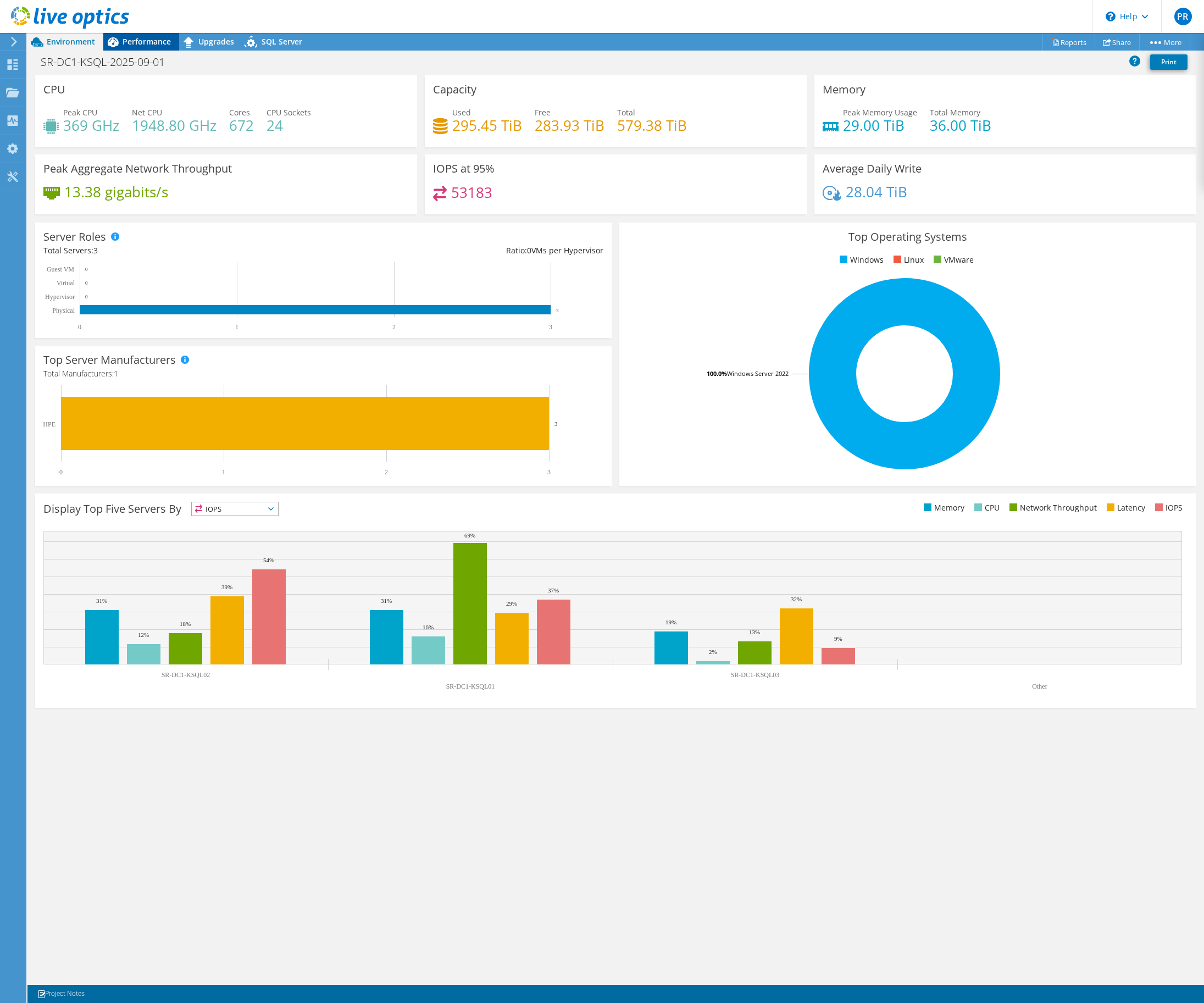
click at [160, 41] on span "Performance" at bounding box center [146, 41] width 48 height 11
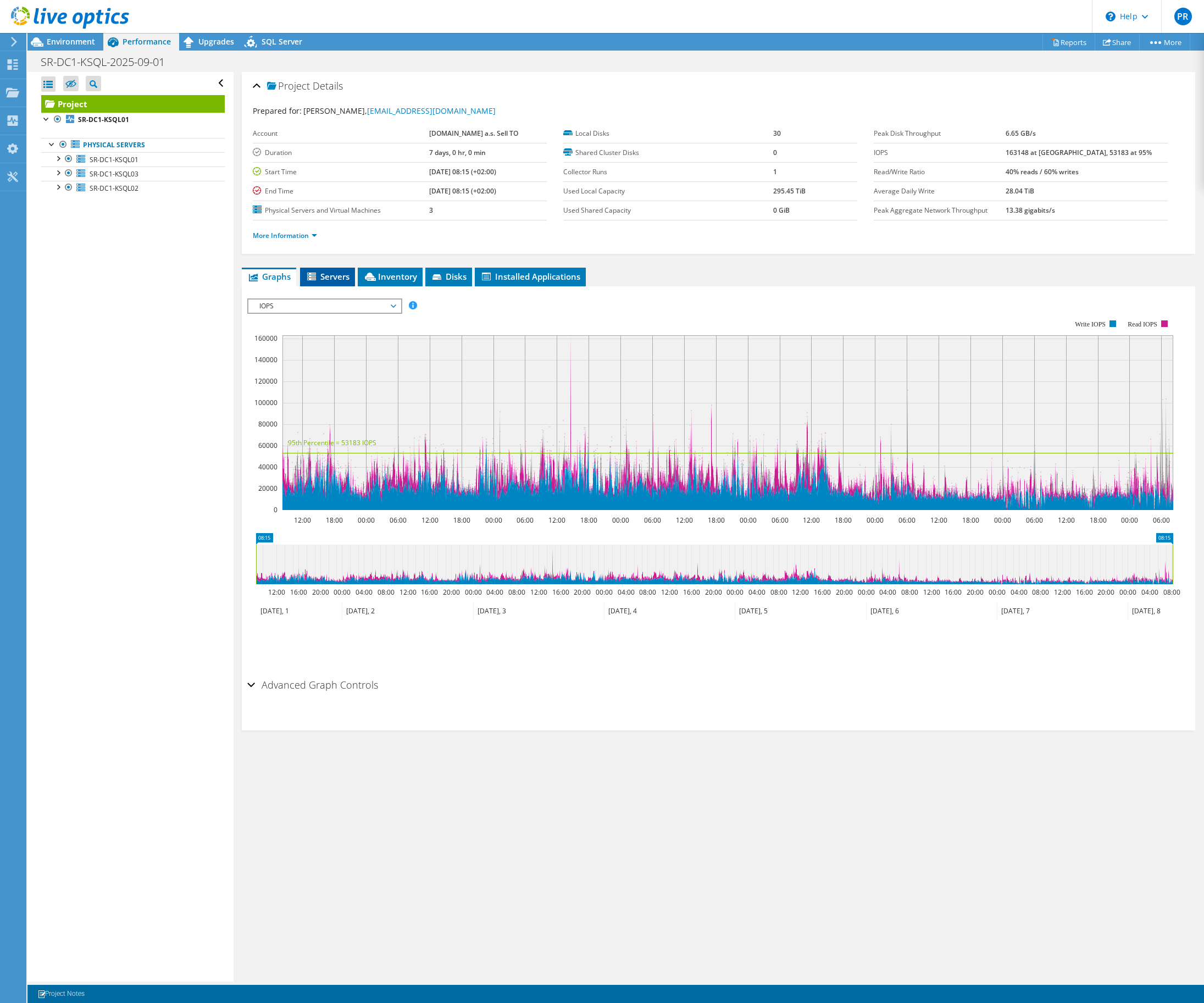
click at [330, 271] on li "Servers" at bounding box center [328, 276] width 55 height 19
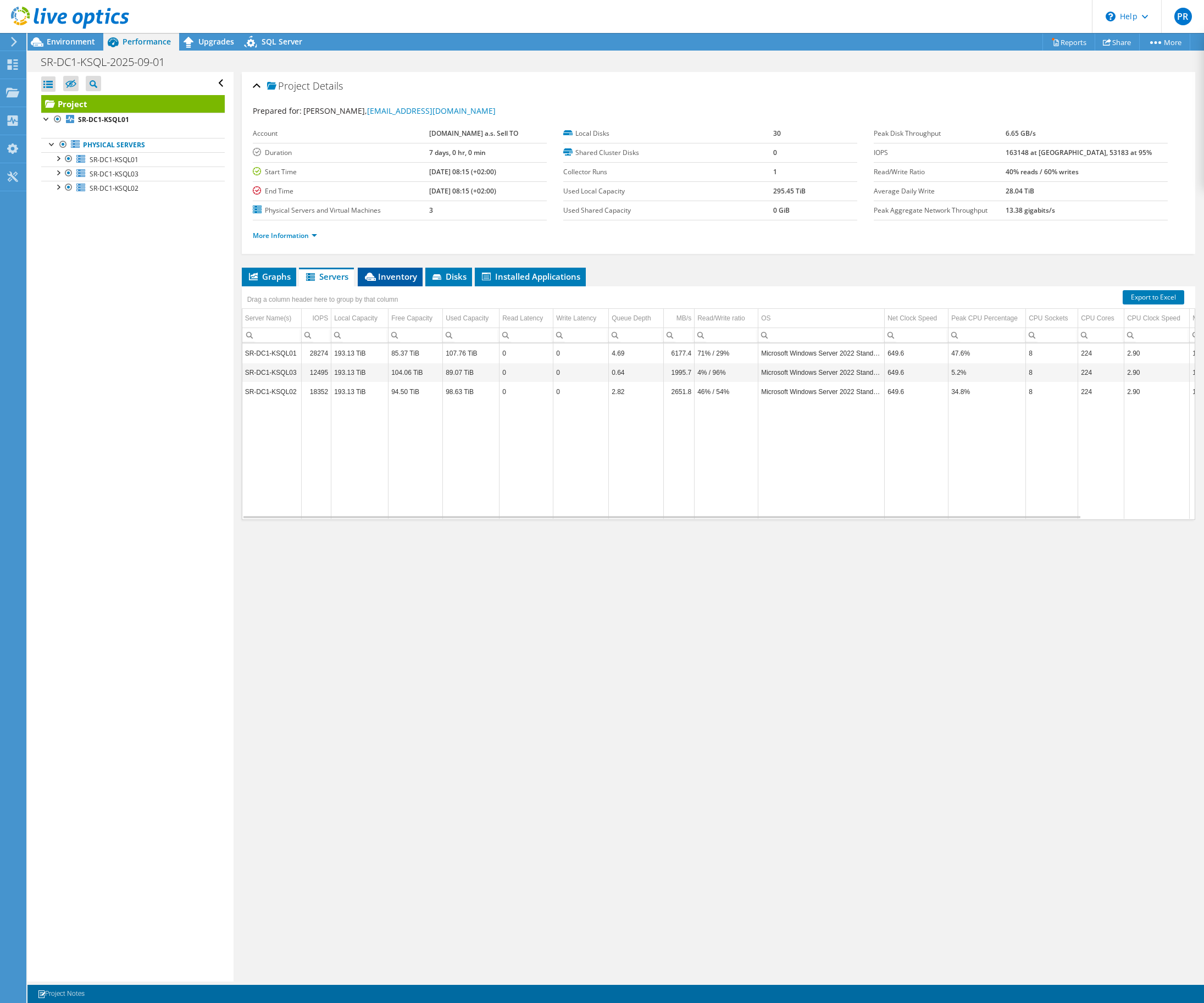
click at [399, 278] on span "Inventory" at bounding box center [390, 276] width 54 height 11
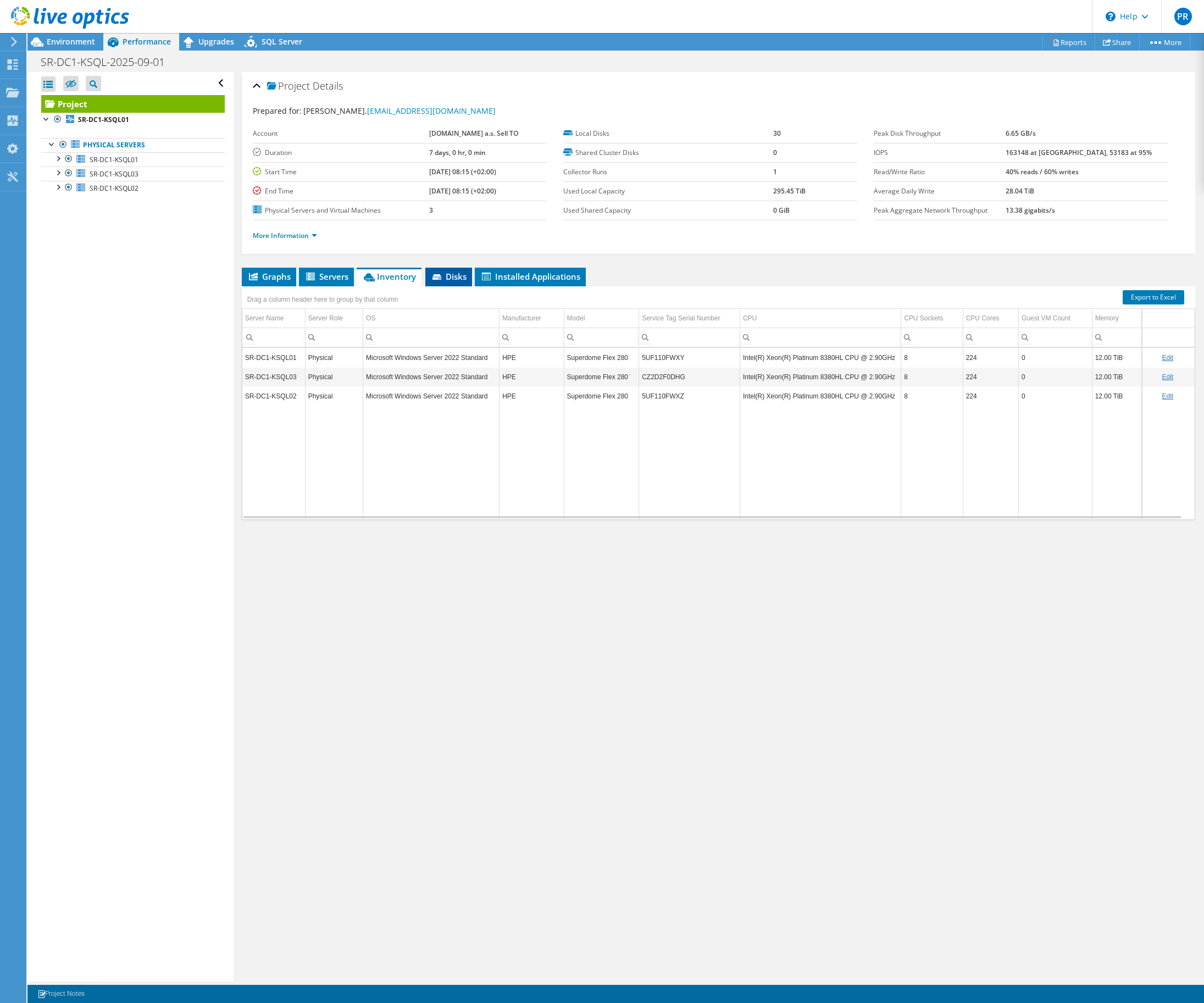
click at [449, 279] on span "Disks" at bounding box center [449, 276] width 36 height 11
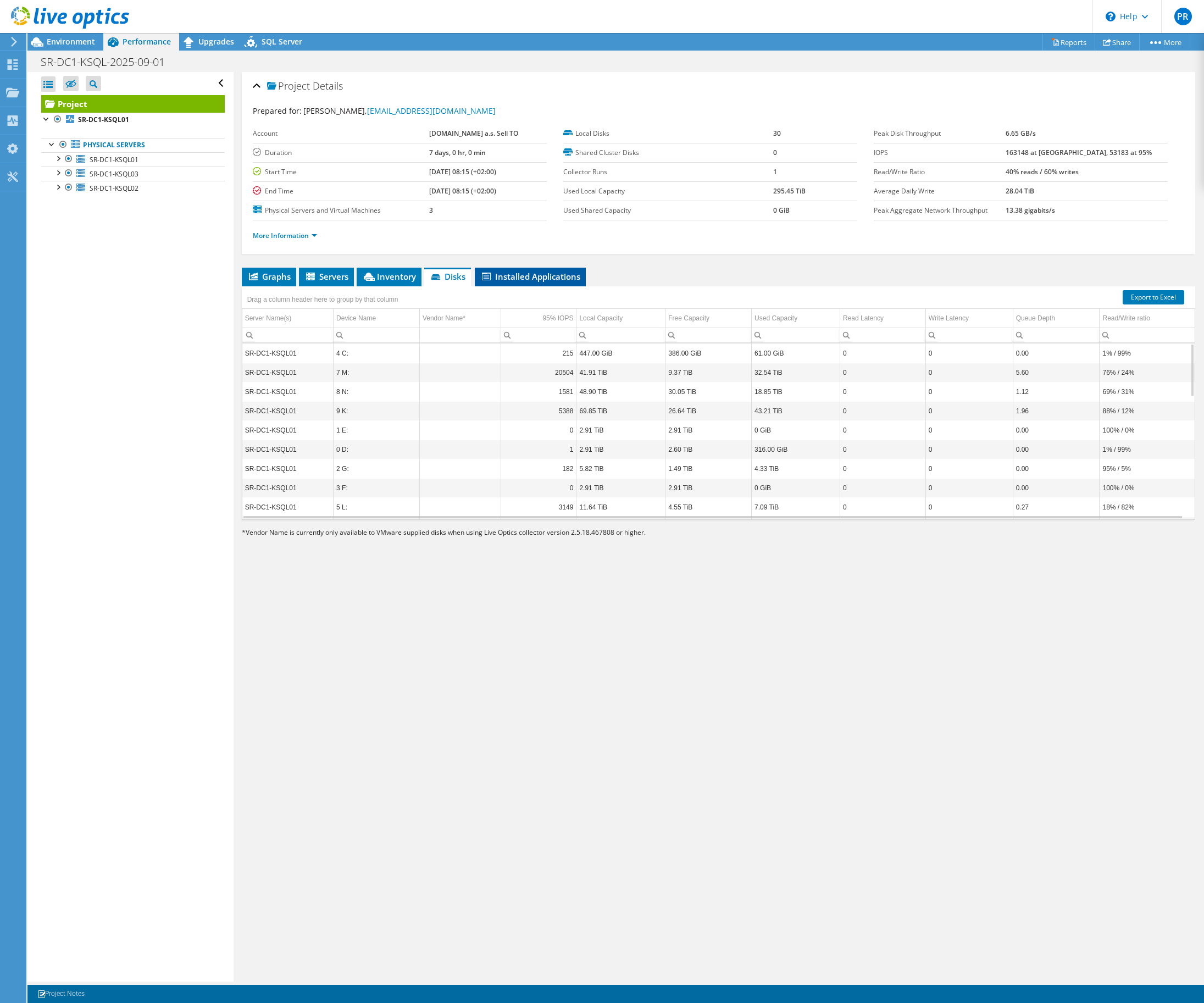
click at [523, 280] on span "Installed Applications" at bounding box center [530, 276] width 100 height 11
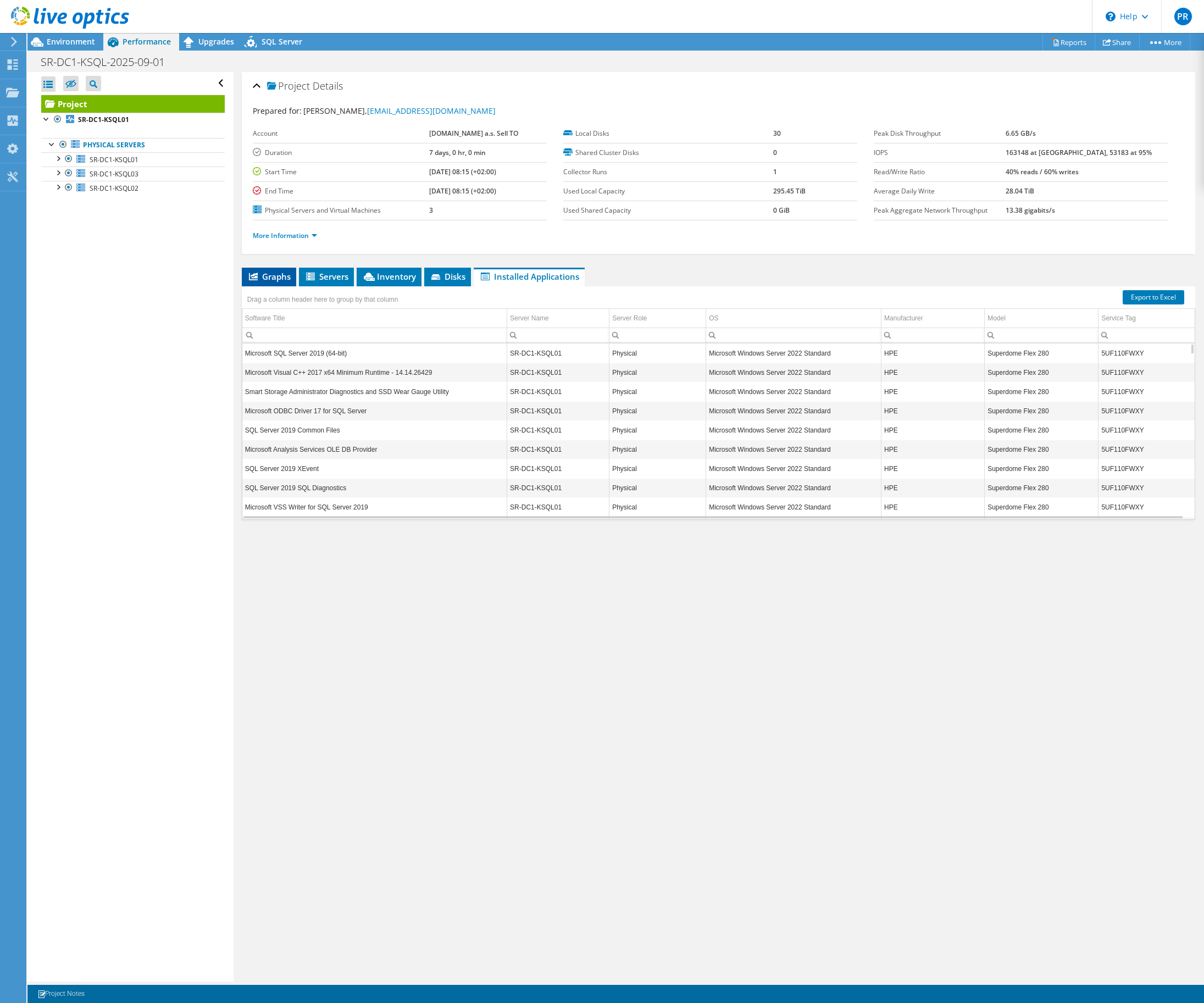
click at [273, 282] on li "Graphs" at bounding box center [269, 276] width 55 height 19
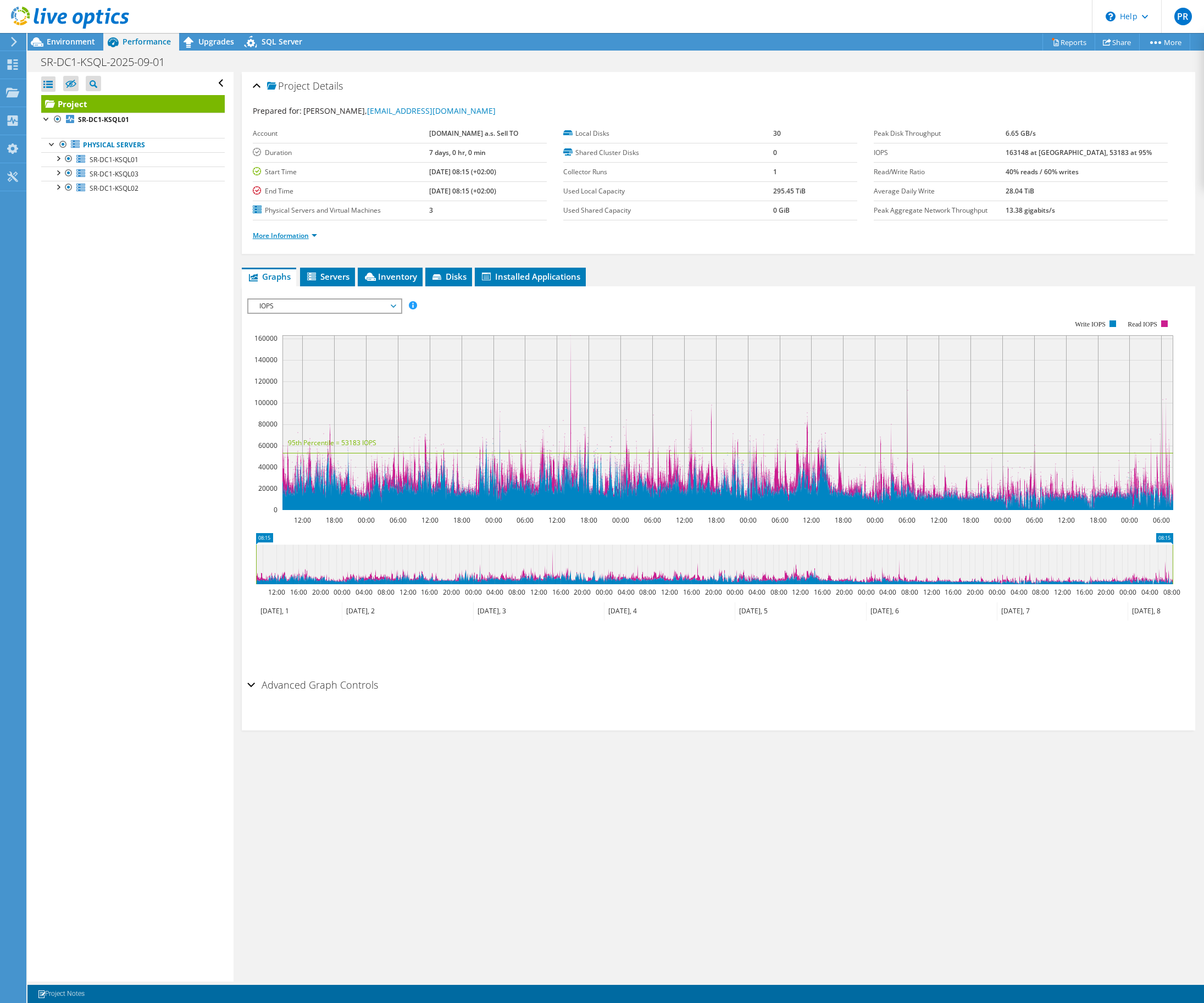
click at [299, 238] on link "More Information" at bounding box center [285, 235] width 65 height 9
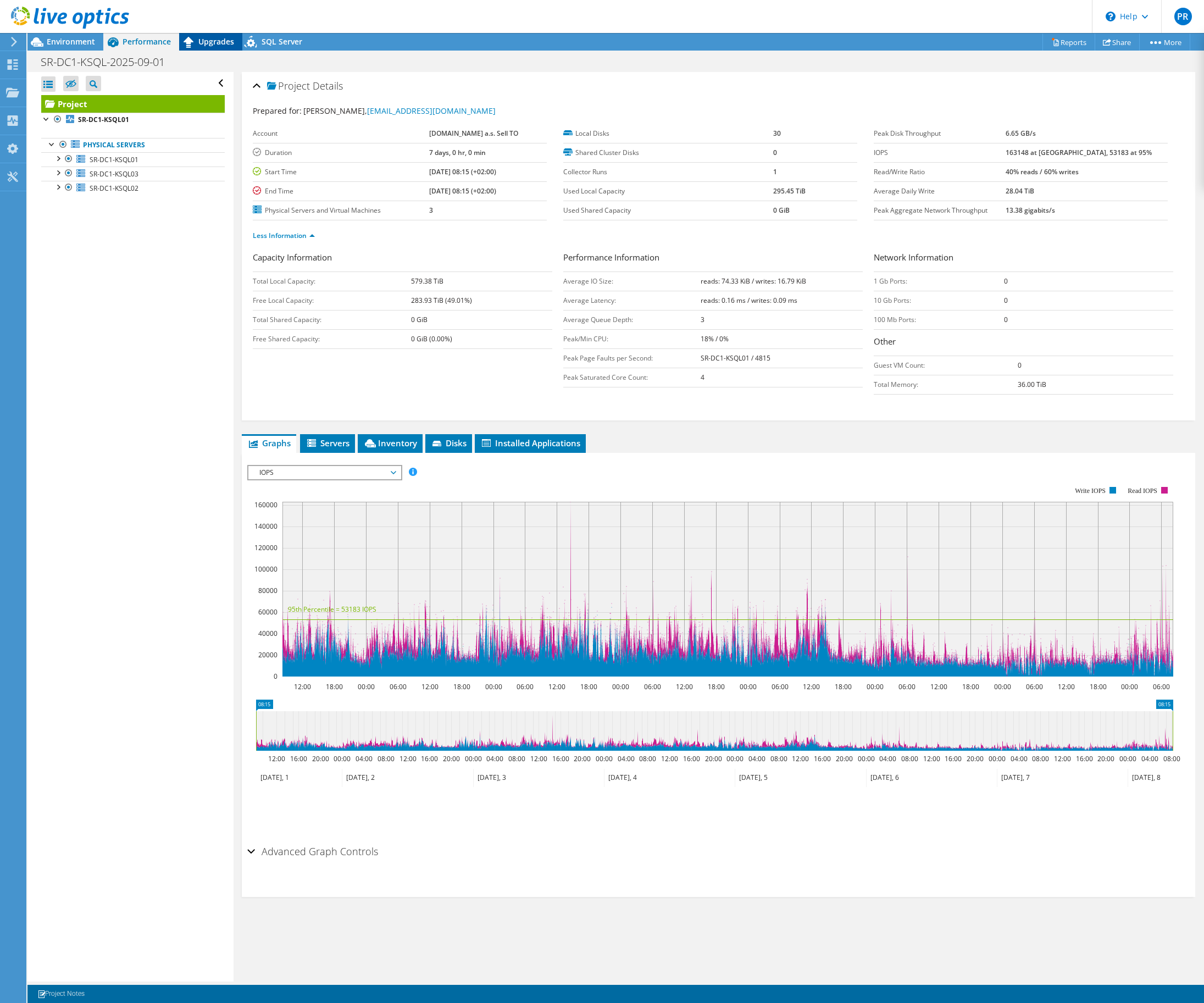
click at [205, 36] on div "Upgrades" at bounding box center [211, 41] width 63 height 17
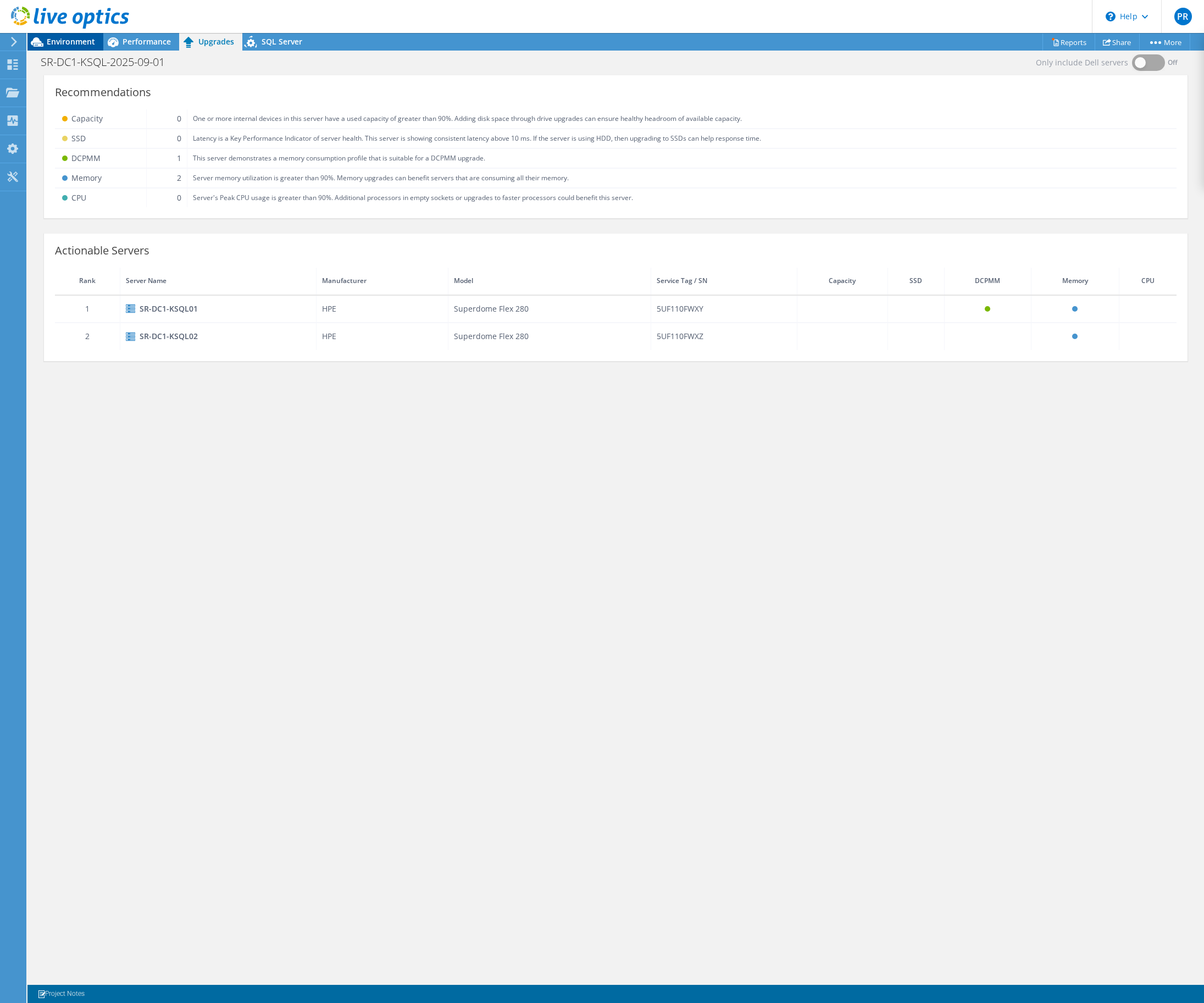
click at [65, 42] on span "Environment" at bounding box center [70, 41] width 48 height 11
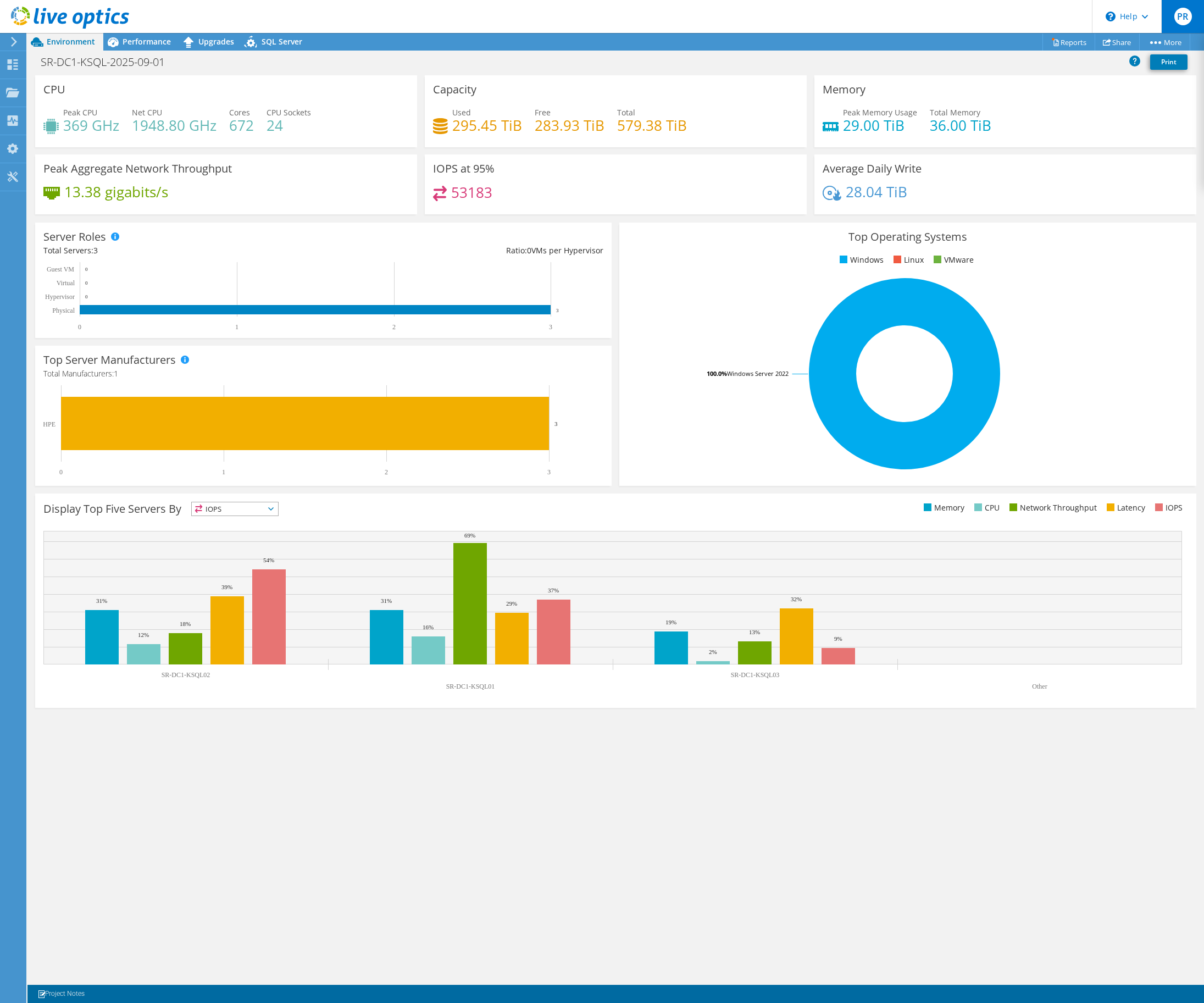
click at [1191, 12] on span "PR" at bounding box center [1182, 16] width 17 height 17
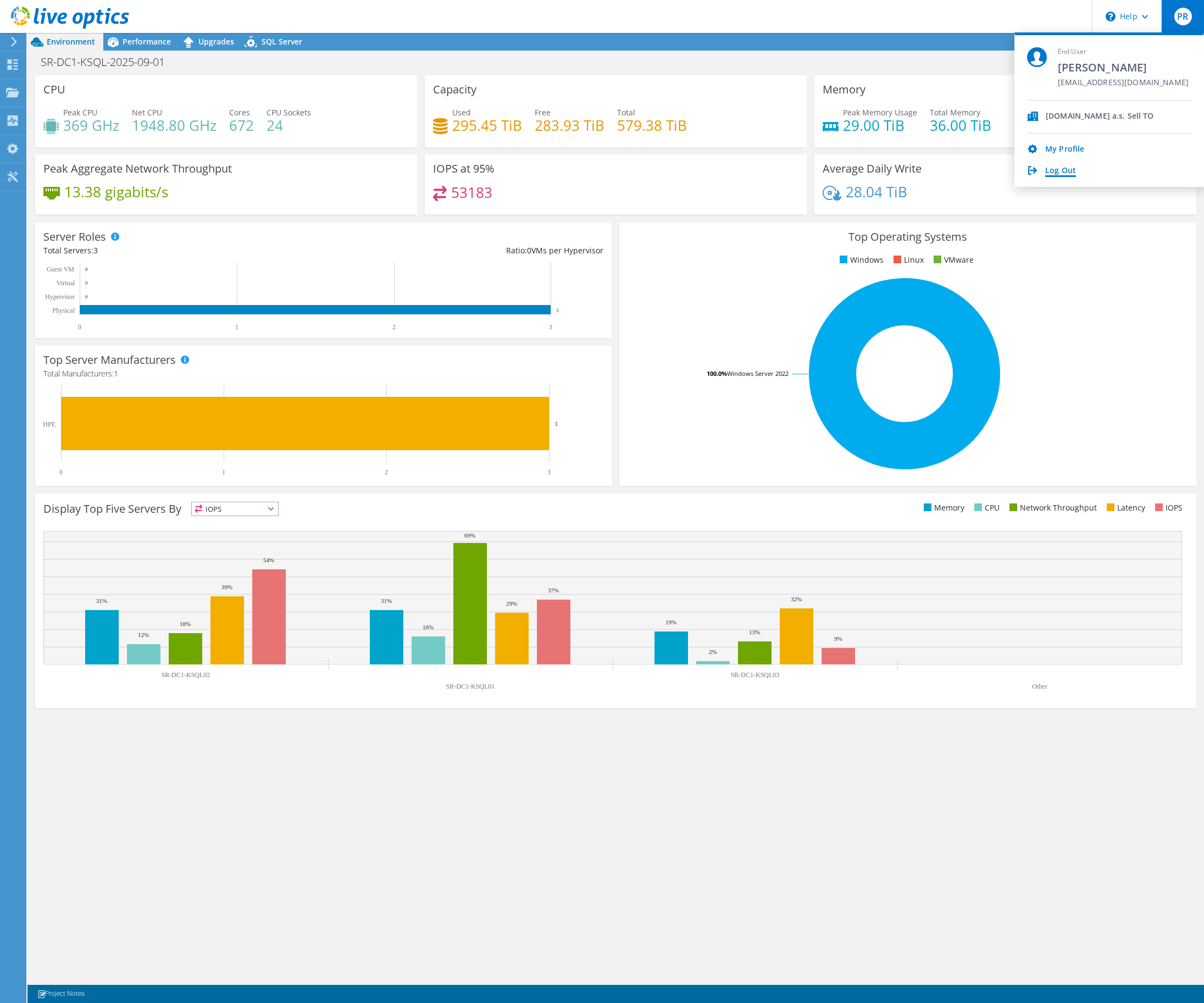
click at [1065, 171] on link "Log Out" at bounding box center [1060, 171] width 31 height 11
